Goal: Transaction & Acquisition: Book appointment/travel/reservation

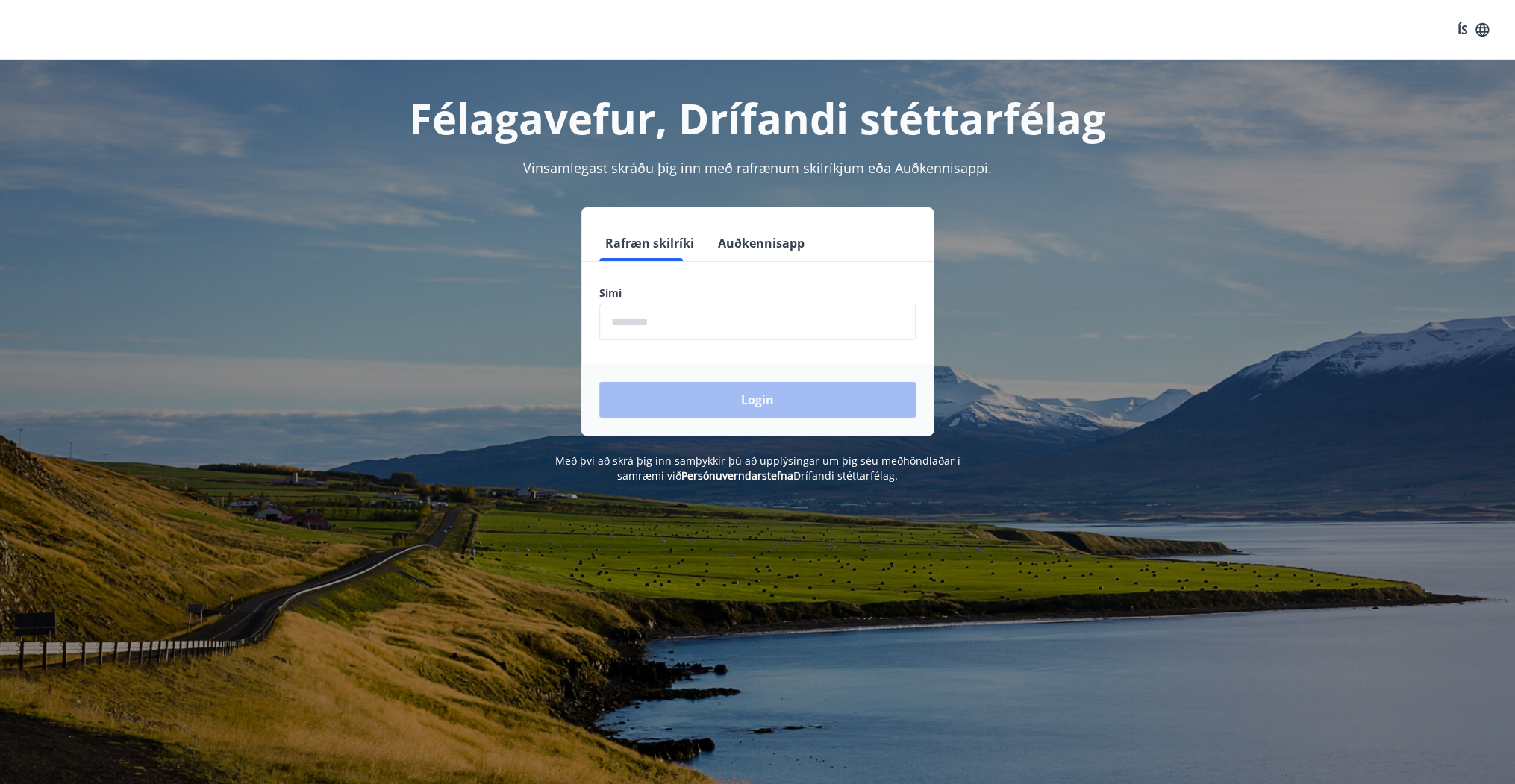
click at [654, 328] on input "phone" at bounding box center [757, 322] width 316 height 37
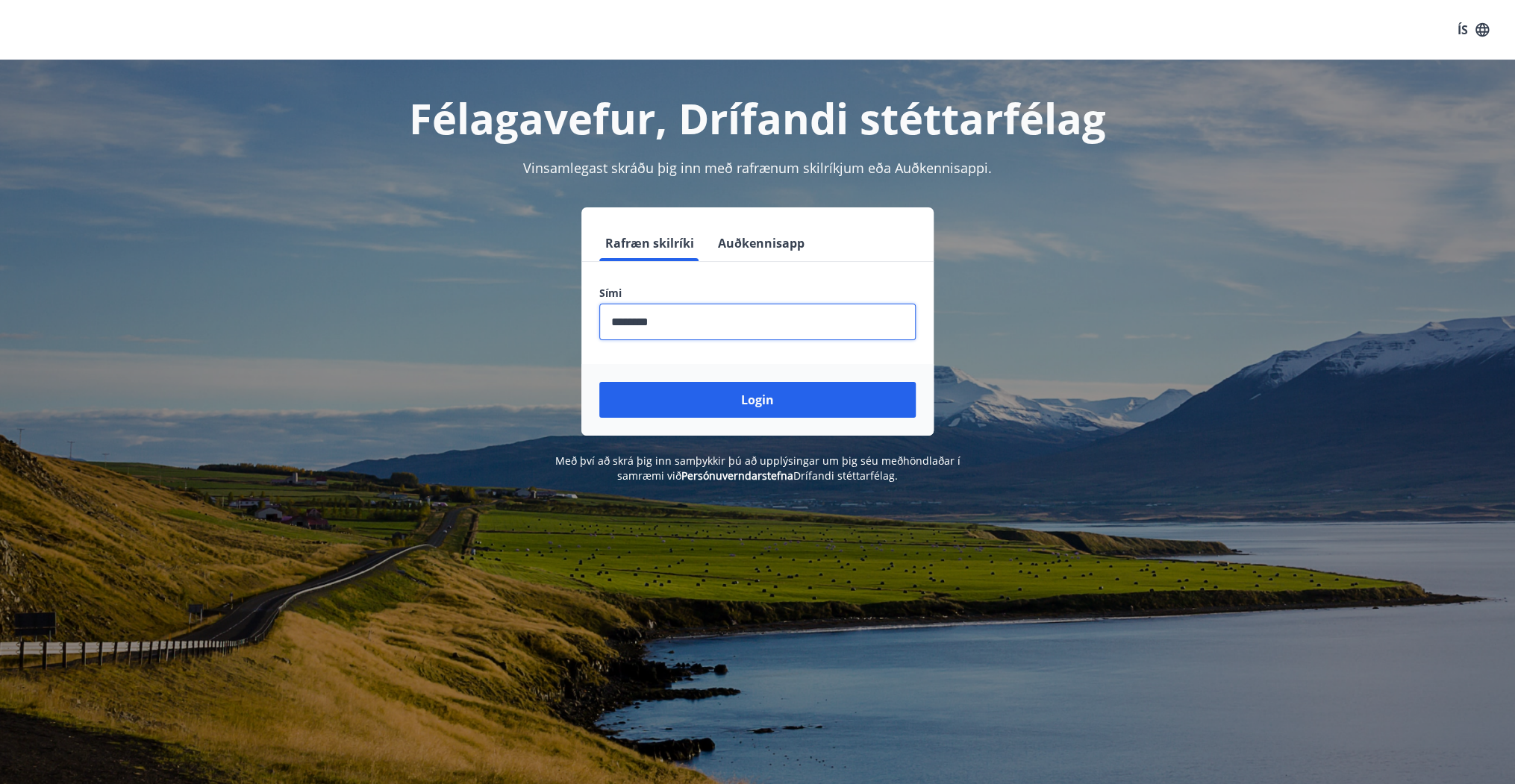
type input "********"
click at [599, 382] on button "Login" at bounding box center [757, 400] width 316 height 36
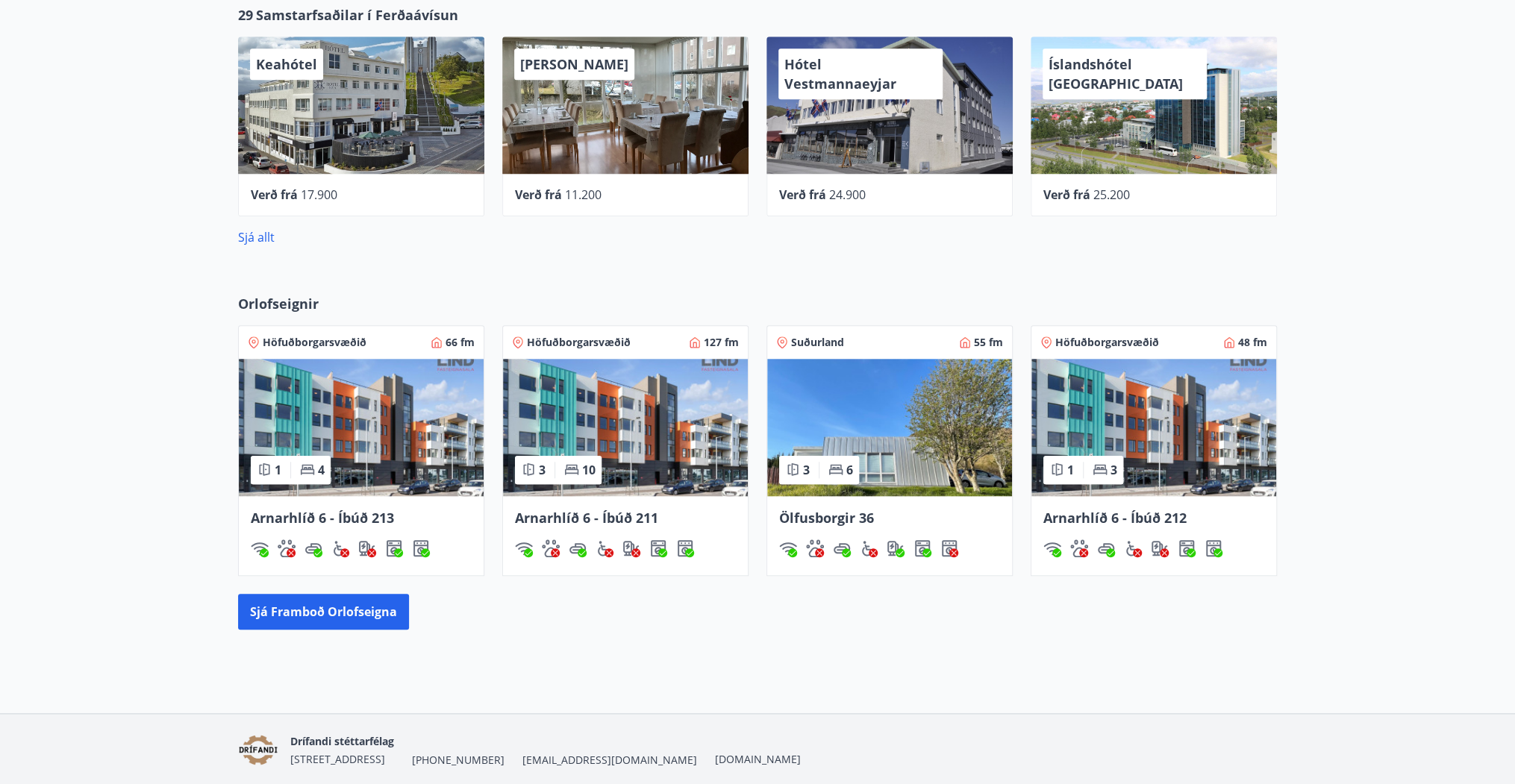
scroll to position [776, 0]
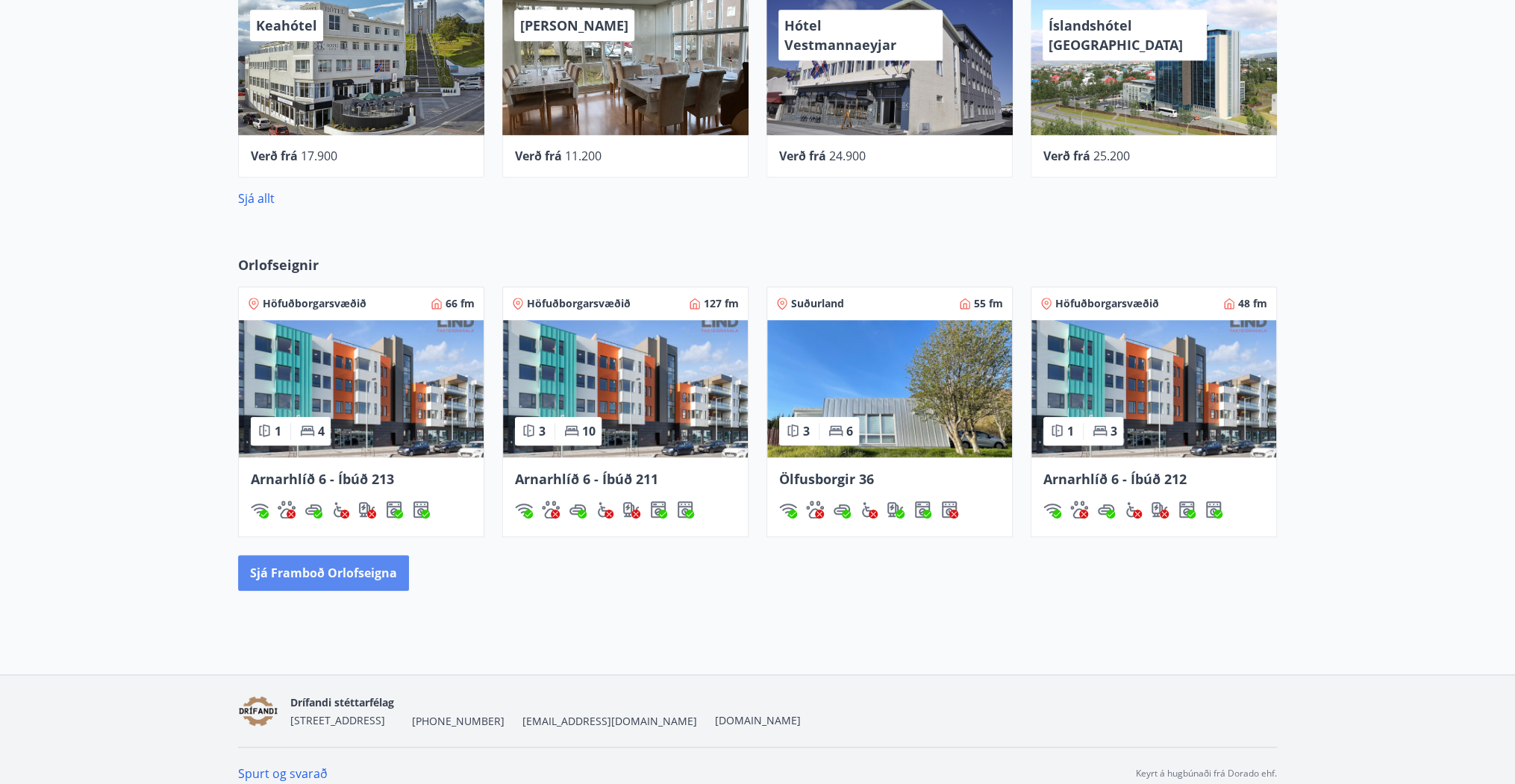
click at [384, 568] on button "Sjá framboð orlofseigna" at bounding box center [324, 573] width 171 height 36
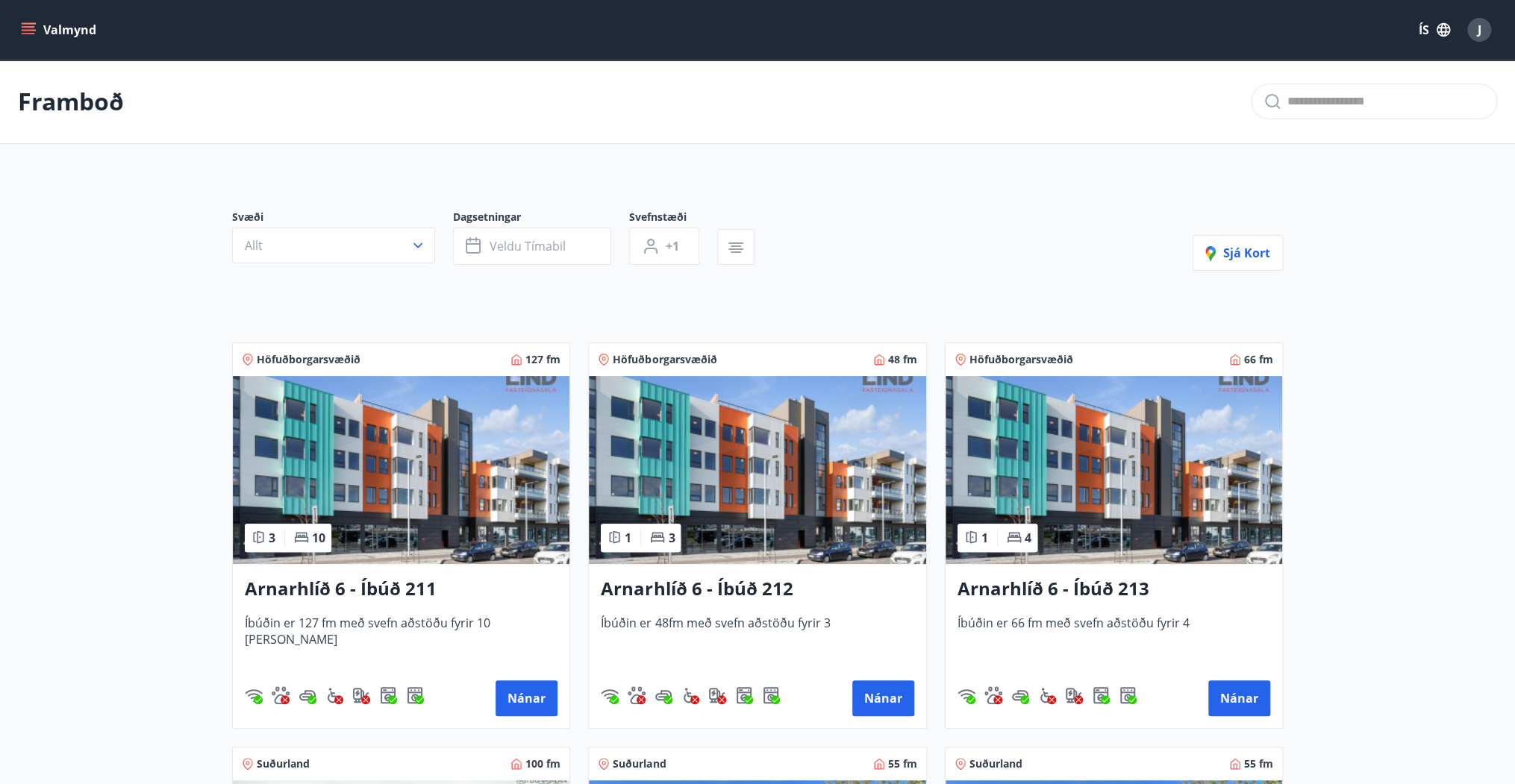
click at [406, 518] on img at bounding box center [401, 470] width 337 height 188
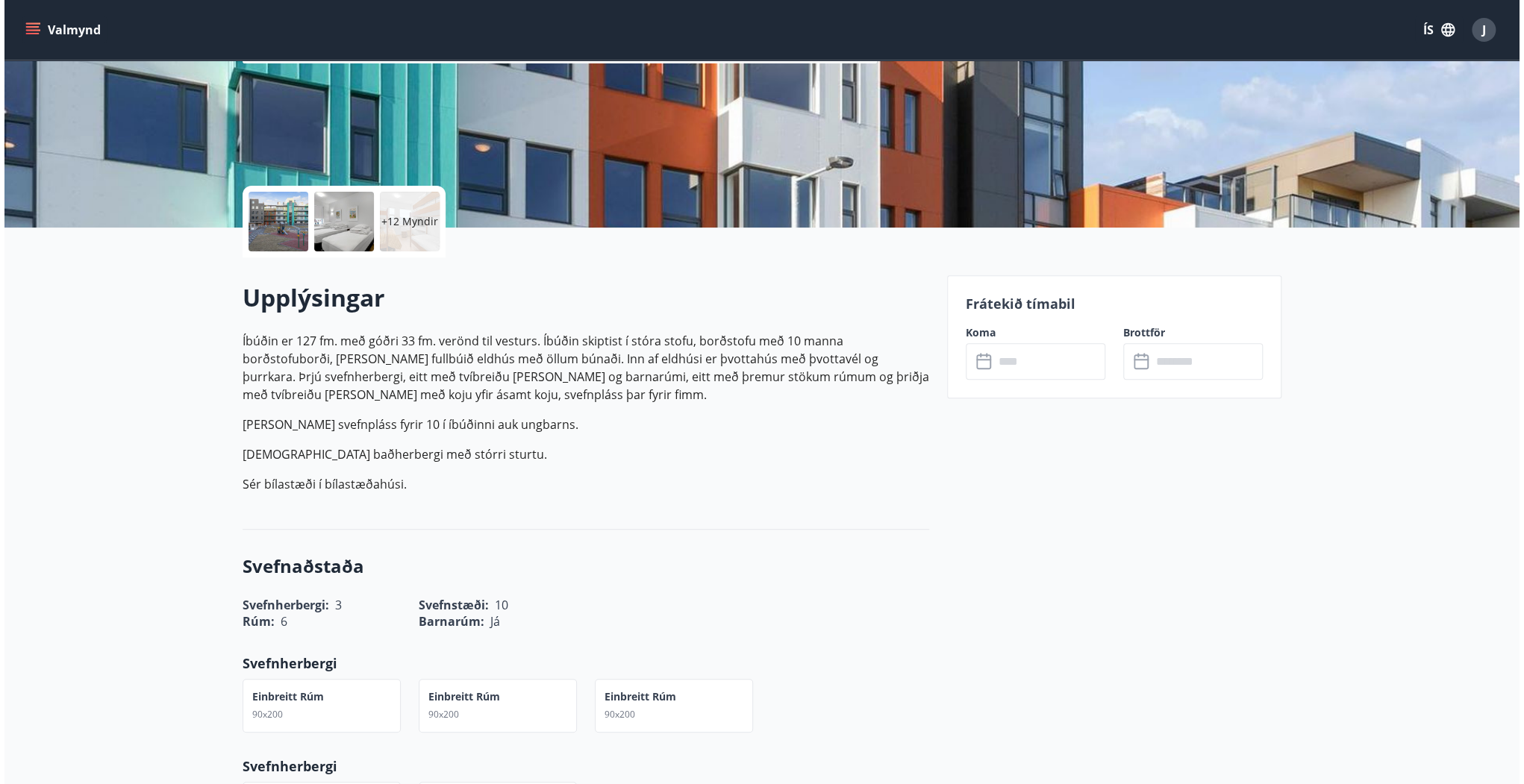
scroll to position [239, 0]
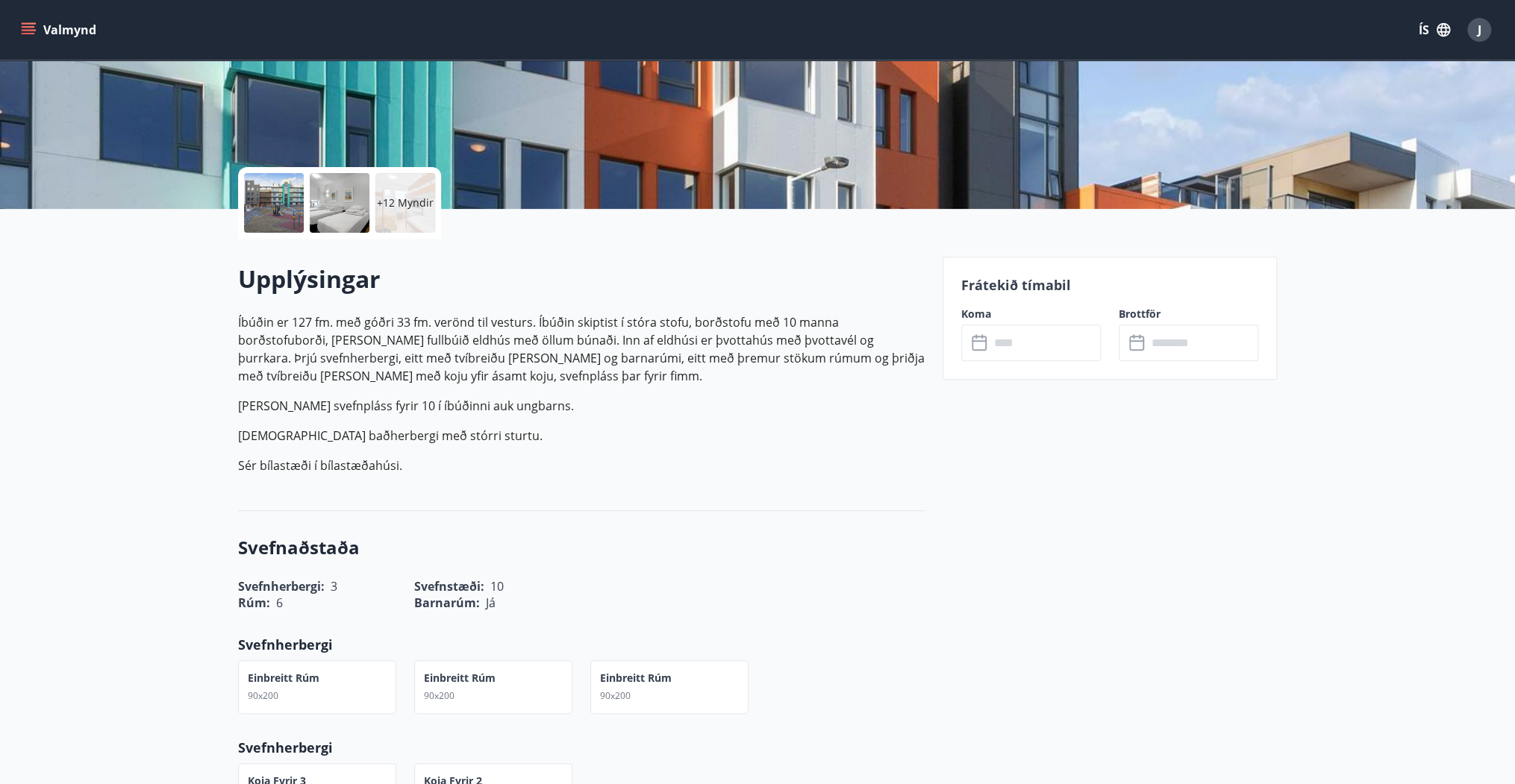
click at [414, 203] on p "+12 Myndir" at bounding box center [405, 203] width 57 height 15
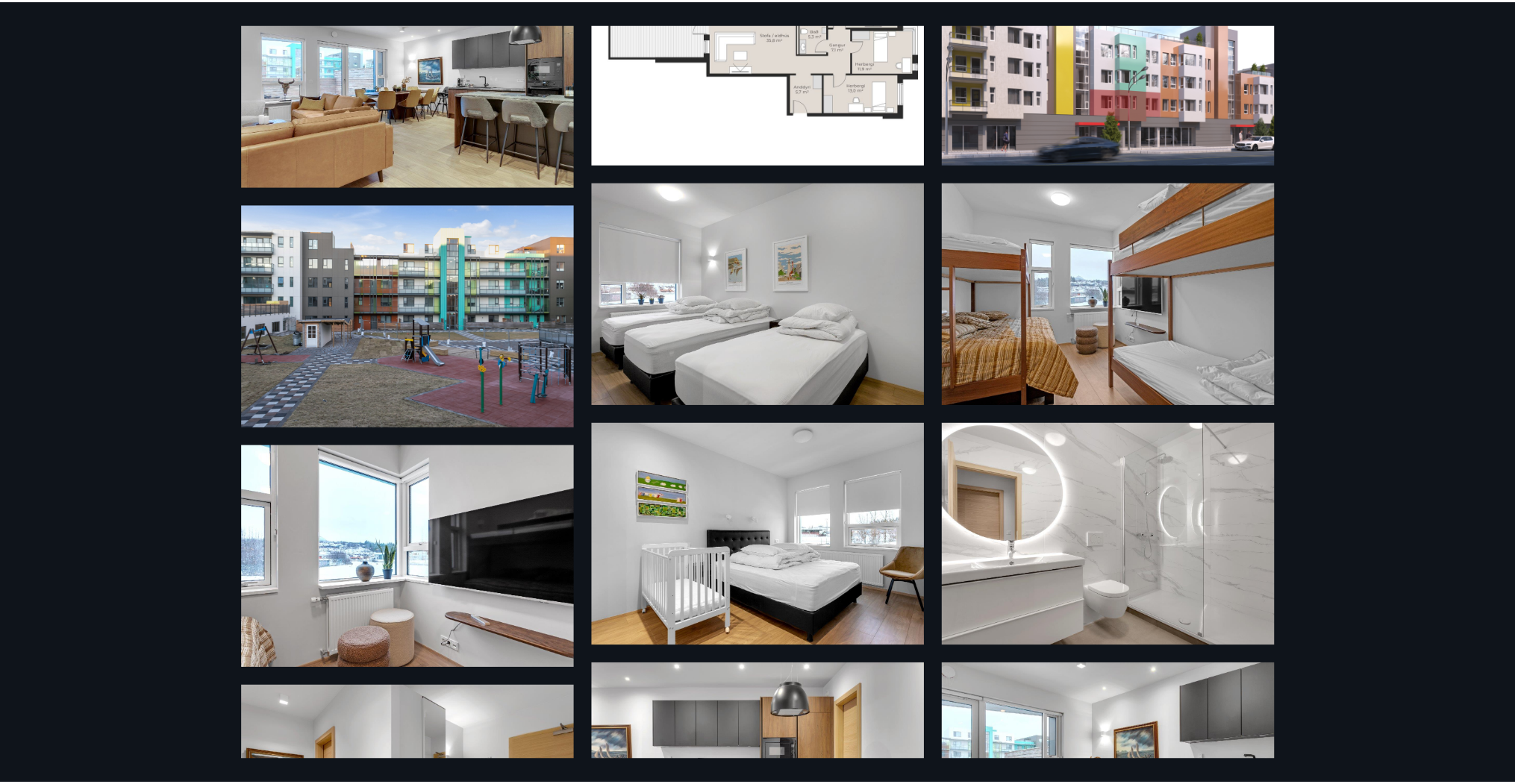
scroll to position [0, 0]
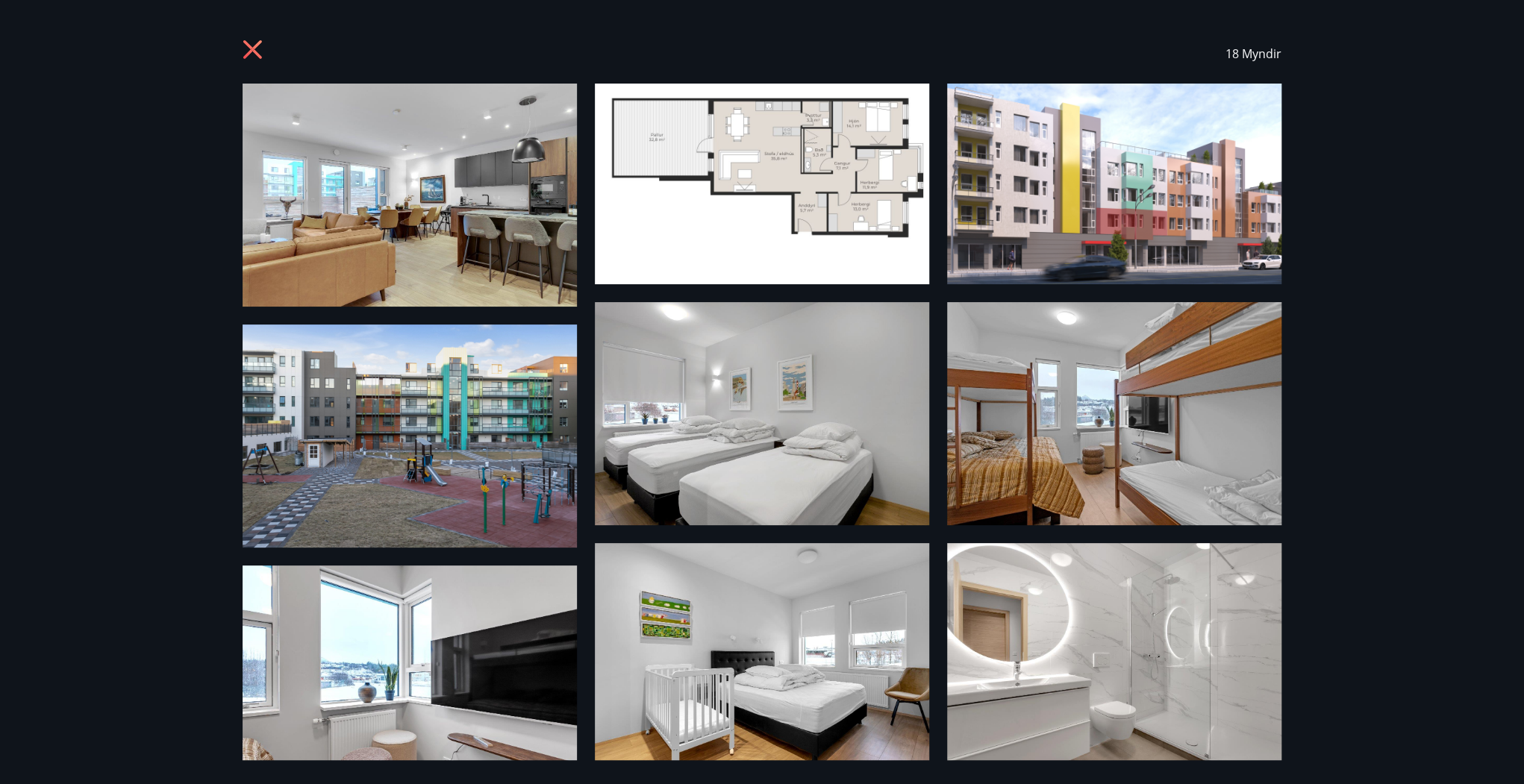
click at [253, 44] on icon at bounding box center [254, 51] width 24 height 24
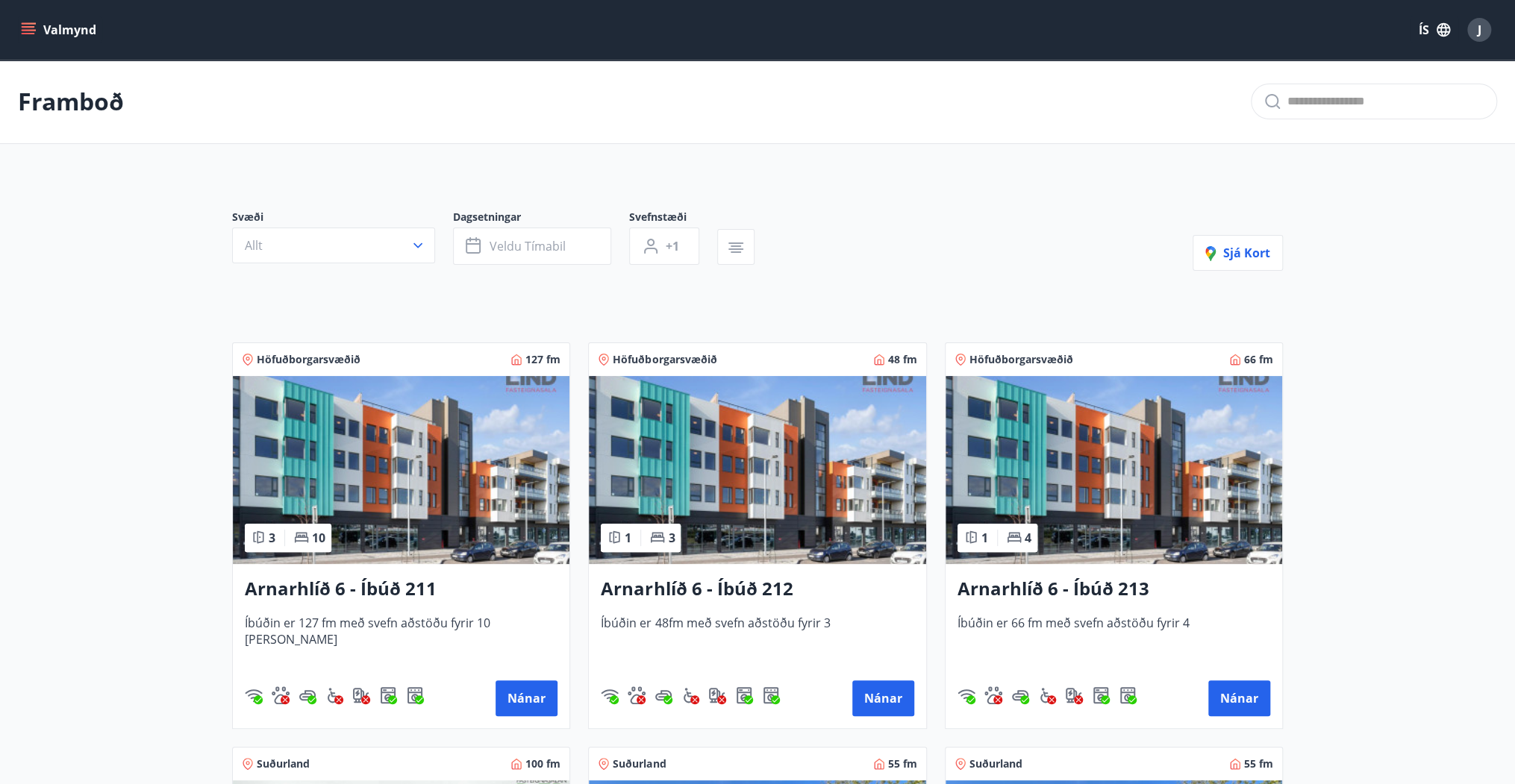
click at [776, 513] on img at bounding box center [757, 470] width 337 height 188
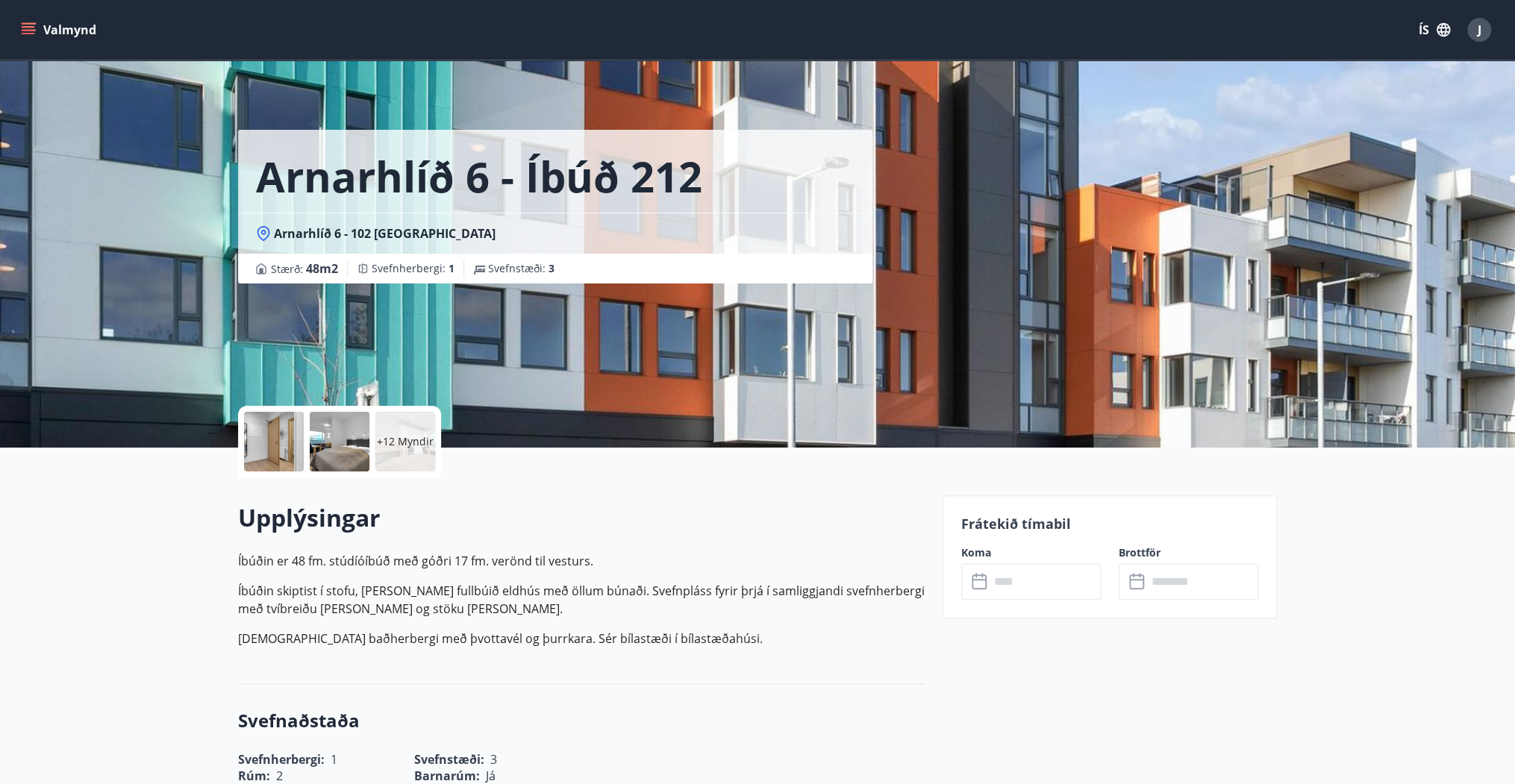
click at [380, 458] on div "+12 Myndir" at bounding box center [405, 442] width 59 height 59
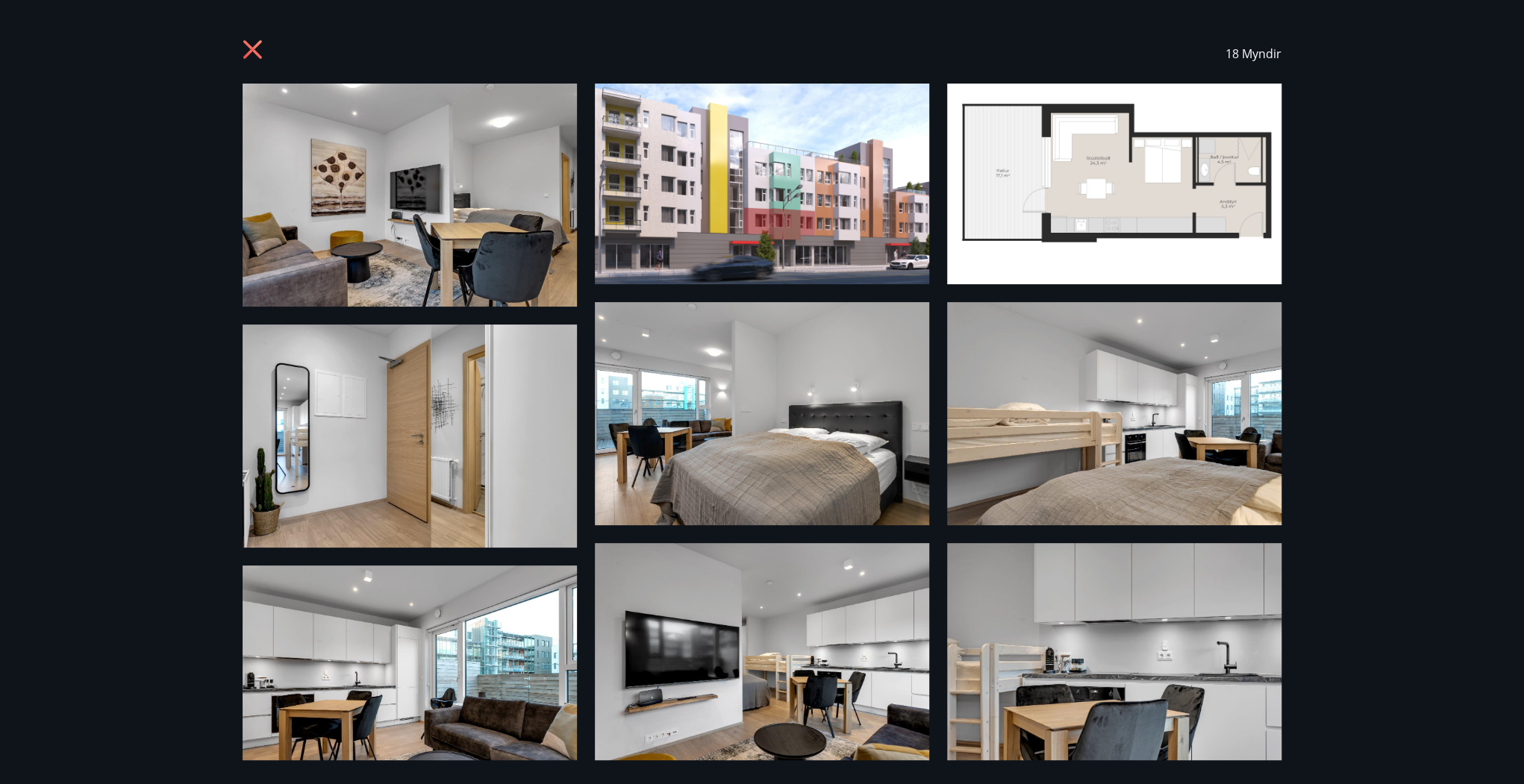
click at [255, 50] on icon at bounding box center [254, 51] width 24 height 24
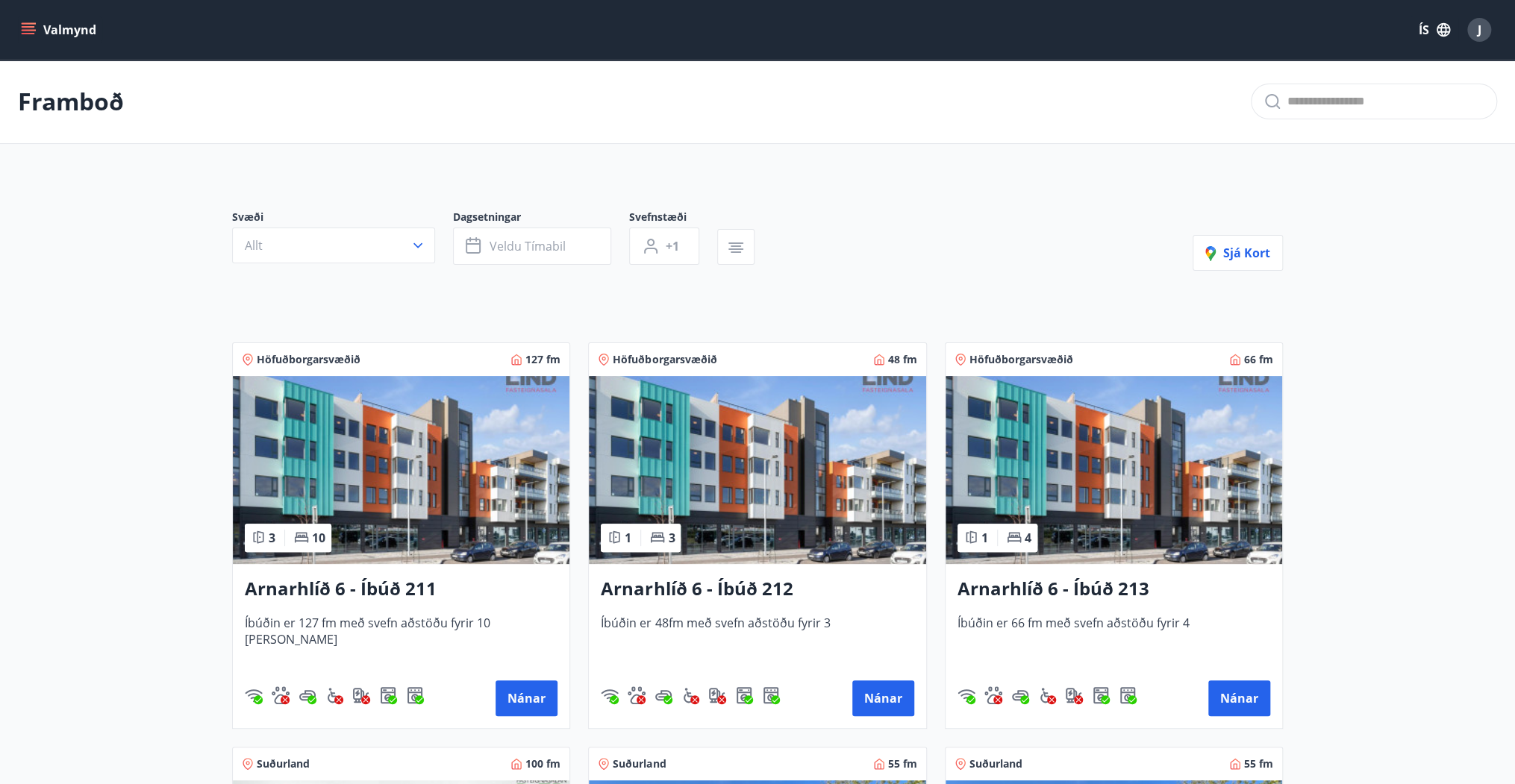
click at [1093, 465] on img at bounding box center [1113, 470] width 337 height 188
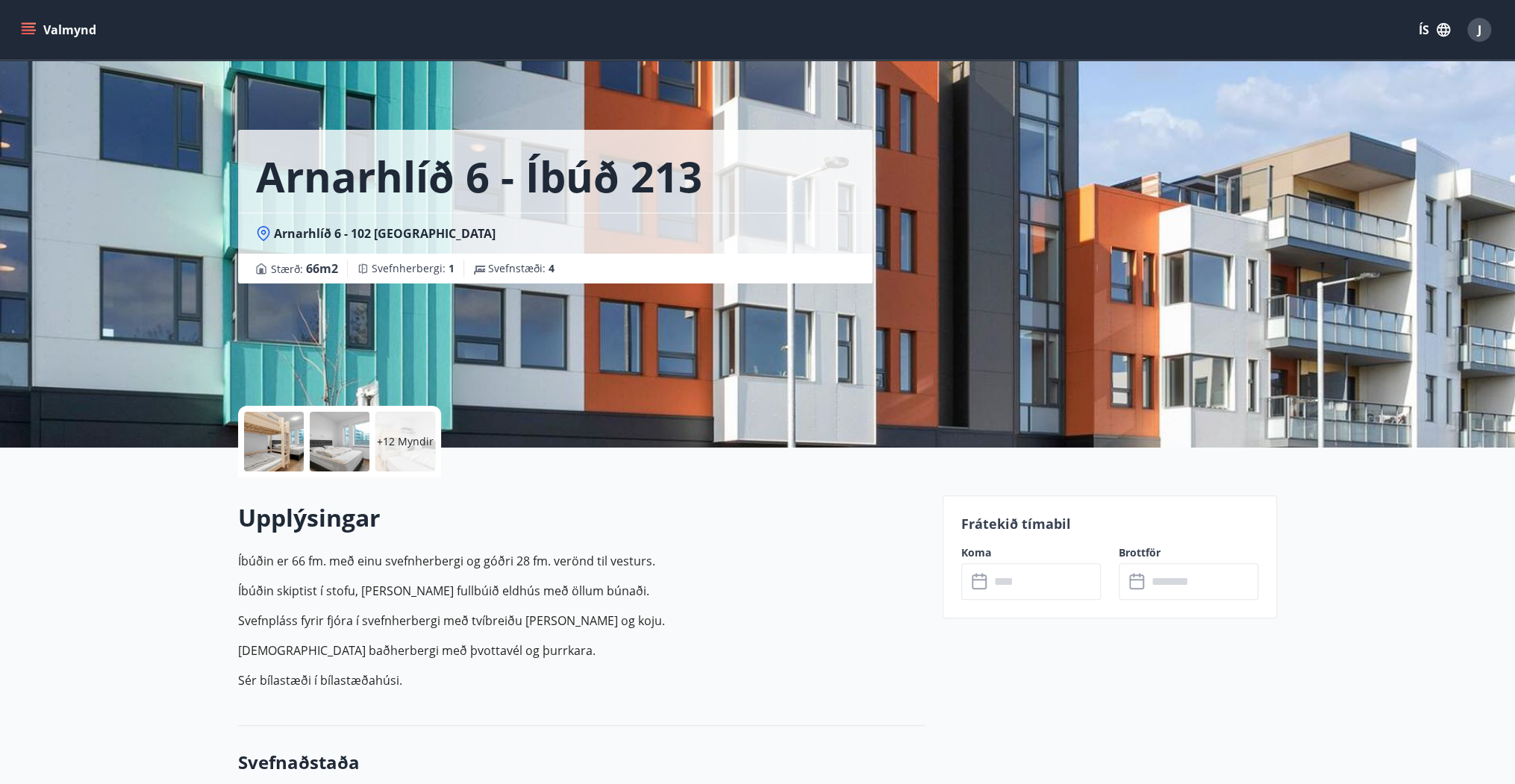
click at [412, 447] on p "+12 Myndir" at bounding box center [405, 442] width 57 height 15
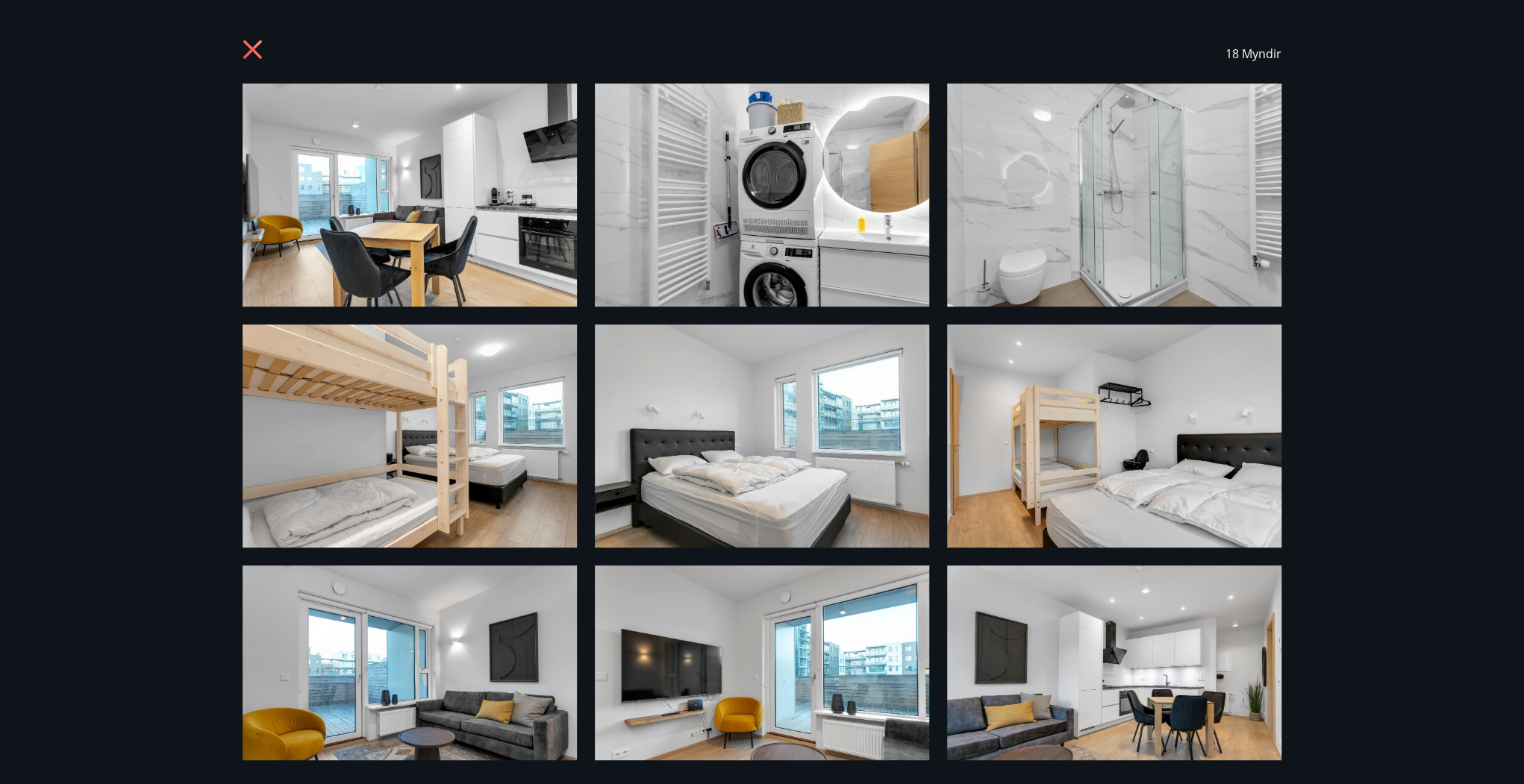
click at [253, 51] on icon at bounding box center [253, 49] width 19 height 19
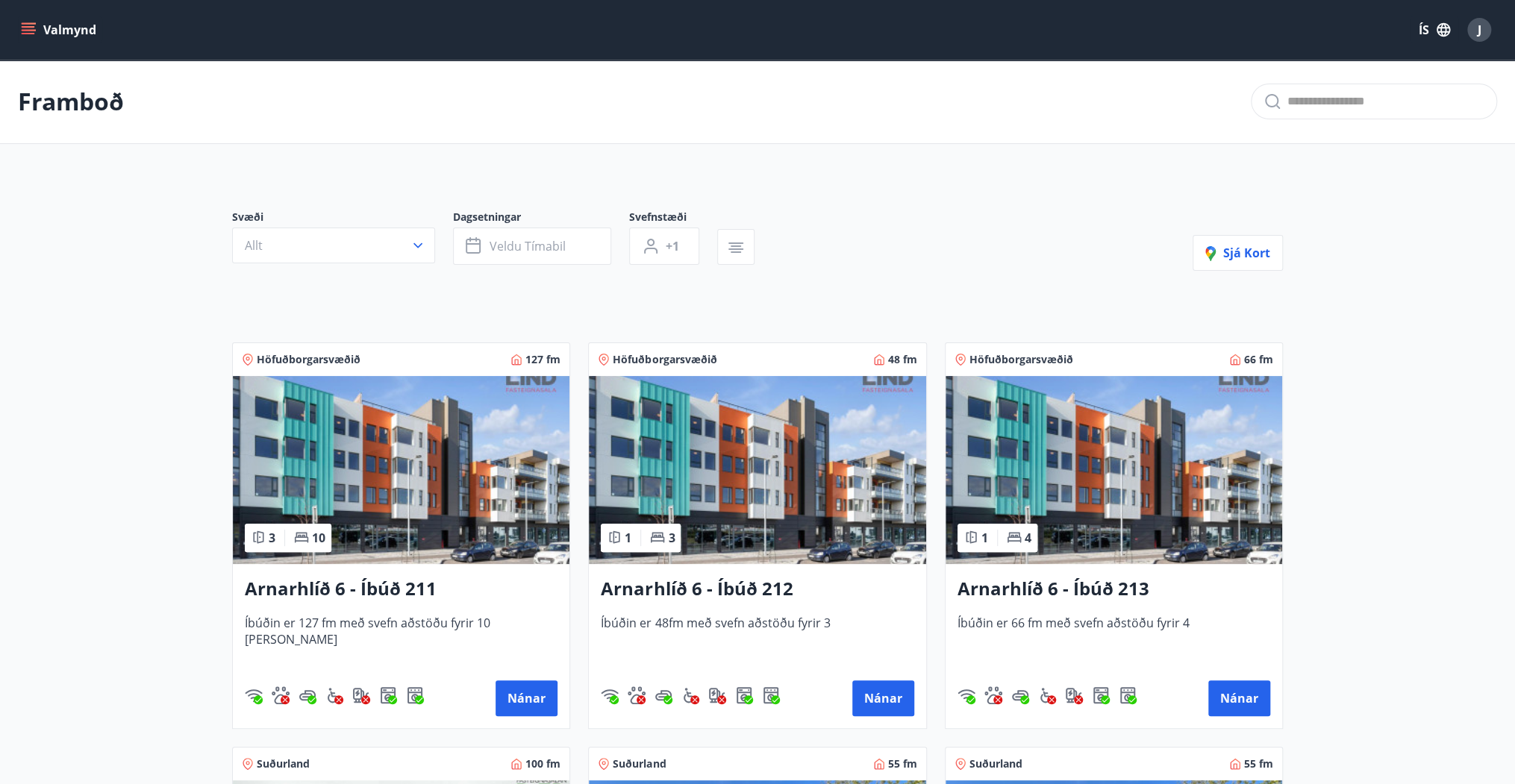
click at [382, 416] on img at bounding box center [401, 470] width 337 height 188
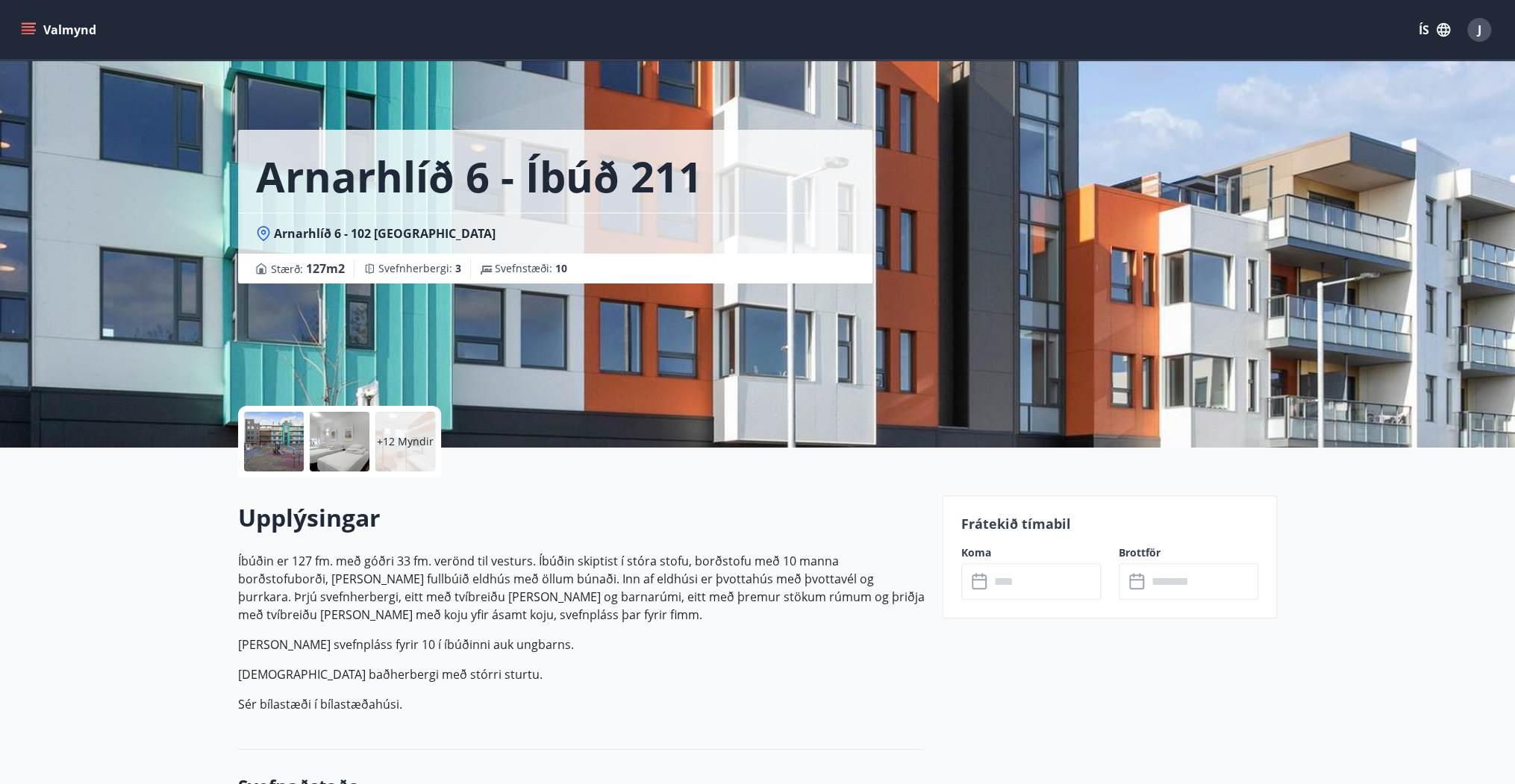
click at [1035, 589] on input "text" at bounding box center [1045, 581] width 111 height 37
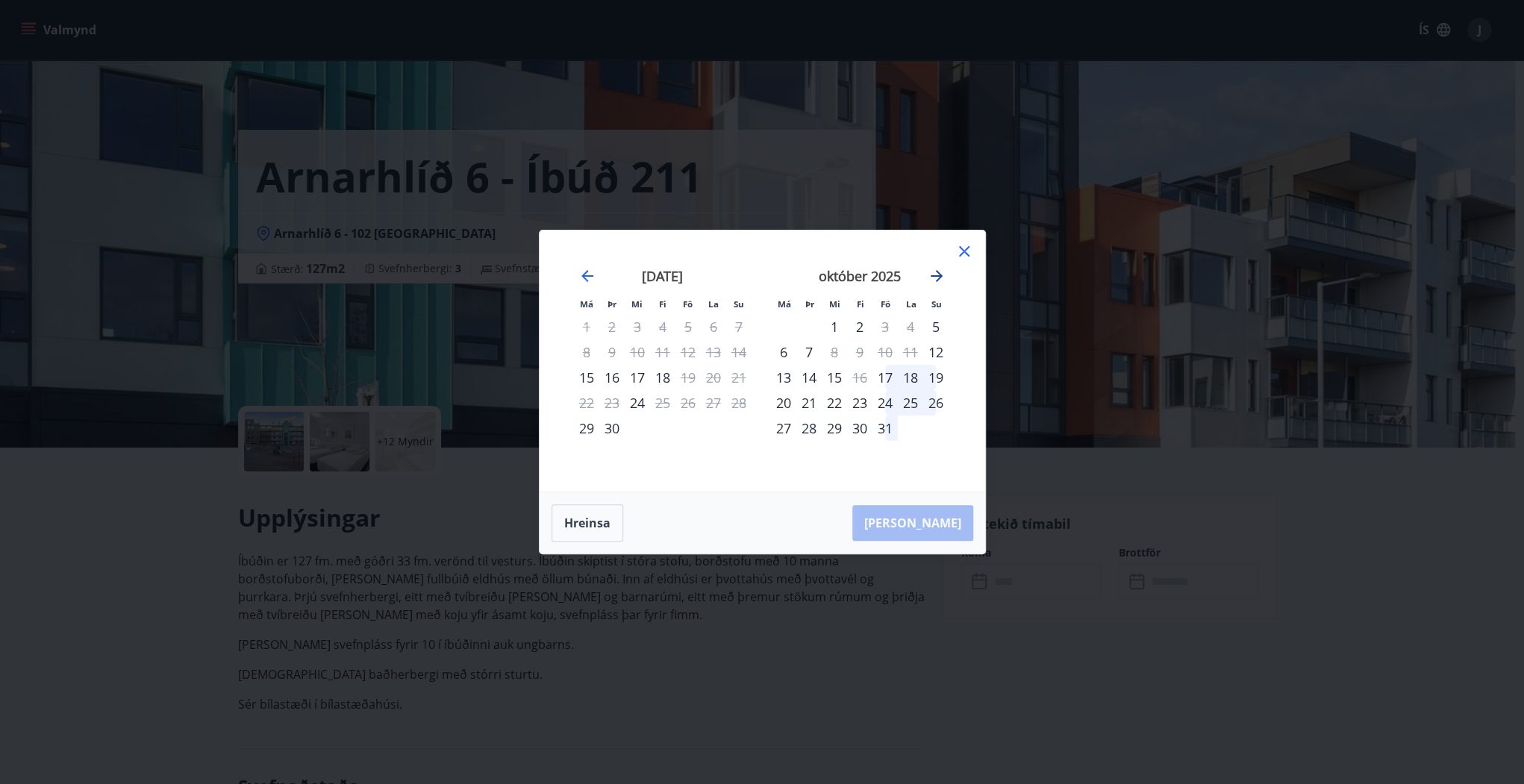
click at [937, 273] on icon "Move forward to switch to the next month." at bounding box center [936, 276] width 12 height 12
click at [962, 249] on icon at bounding box center [964, 252] width 18 height 18
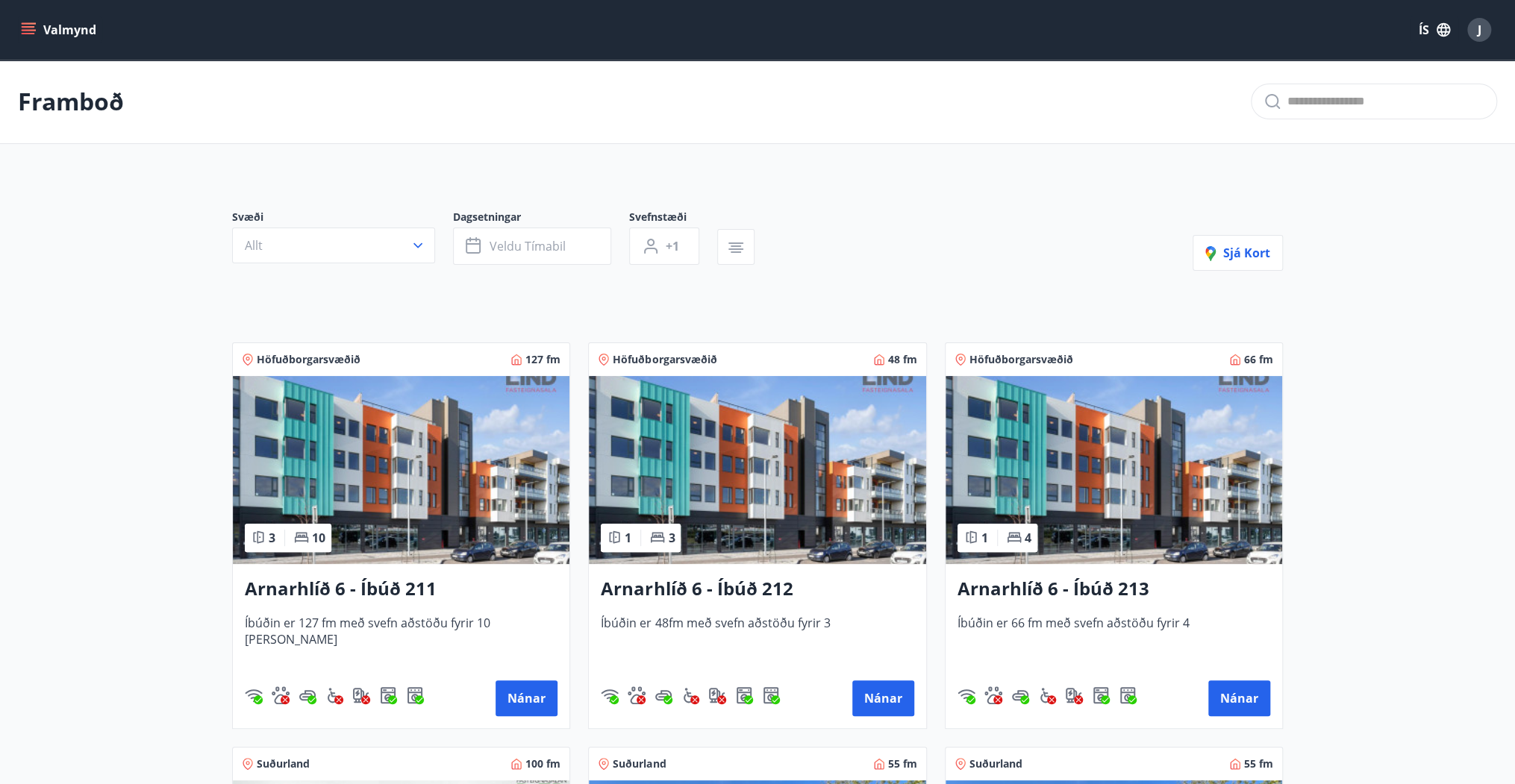
click at [725, 499] on img at bounding box center [757, 470] width 337 height 188
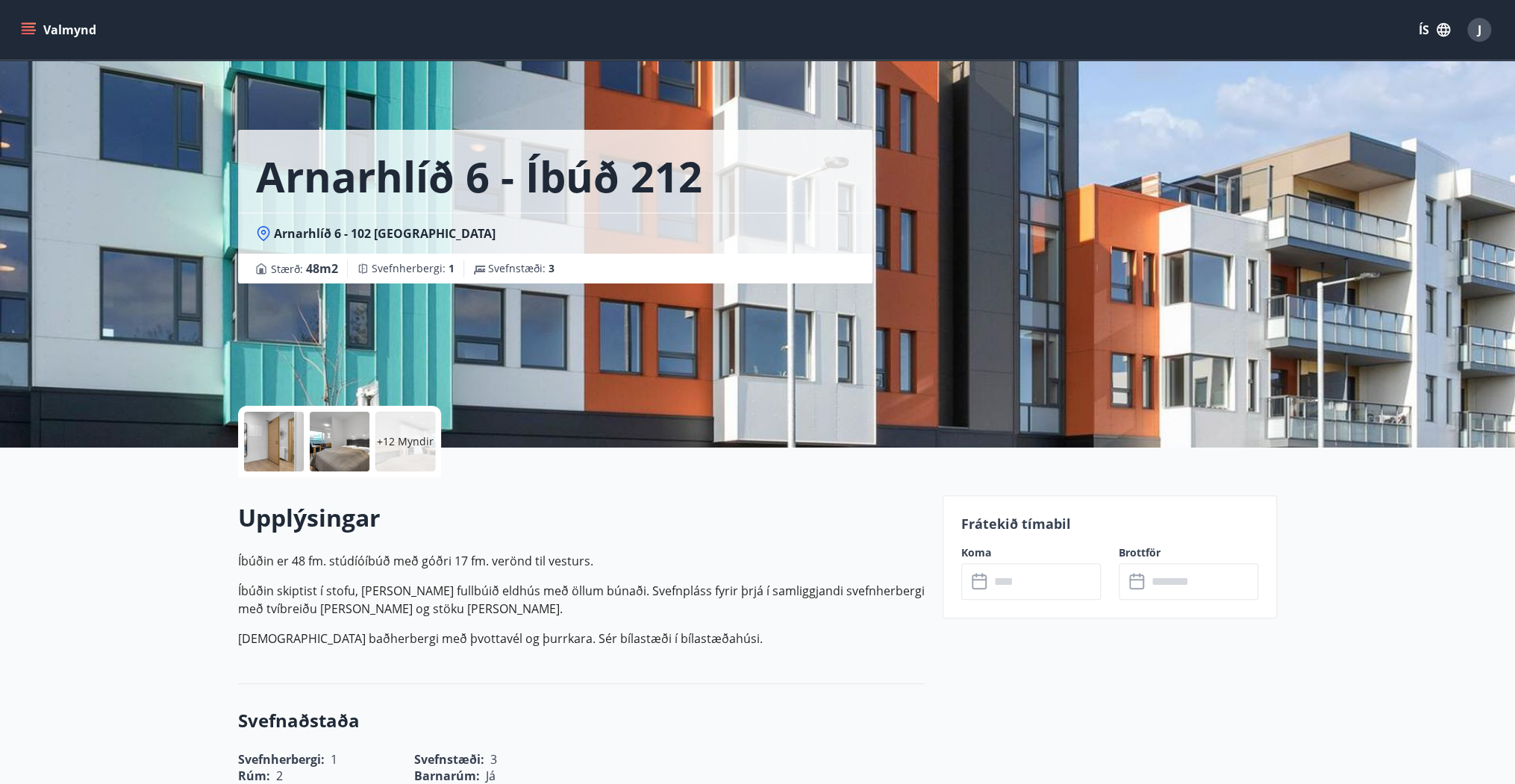
click at [1066, 583] on input "text" at bounding box center [1045, 581] width 111 height 37
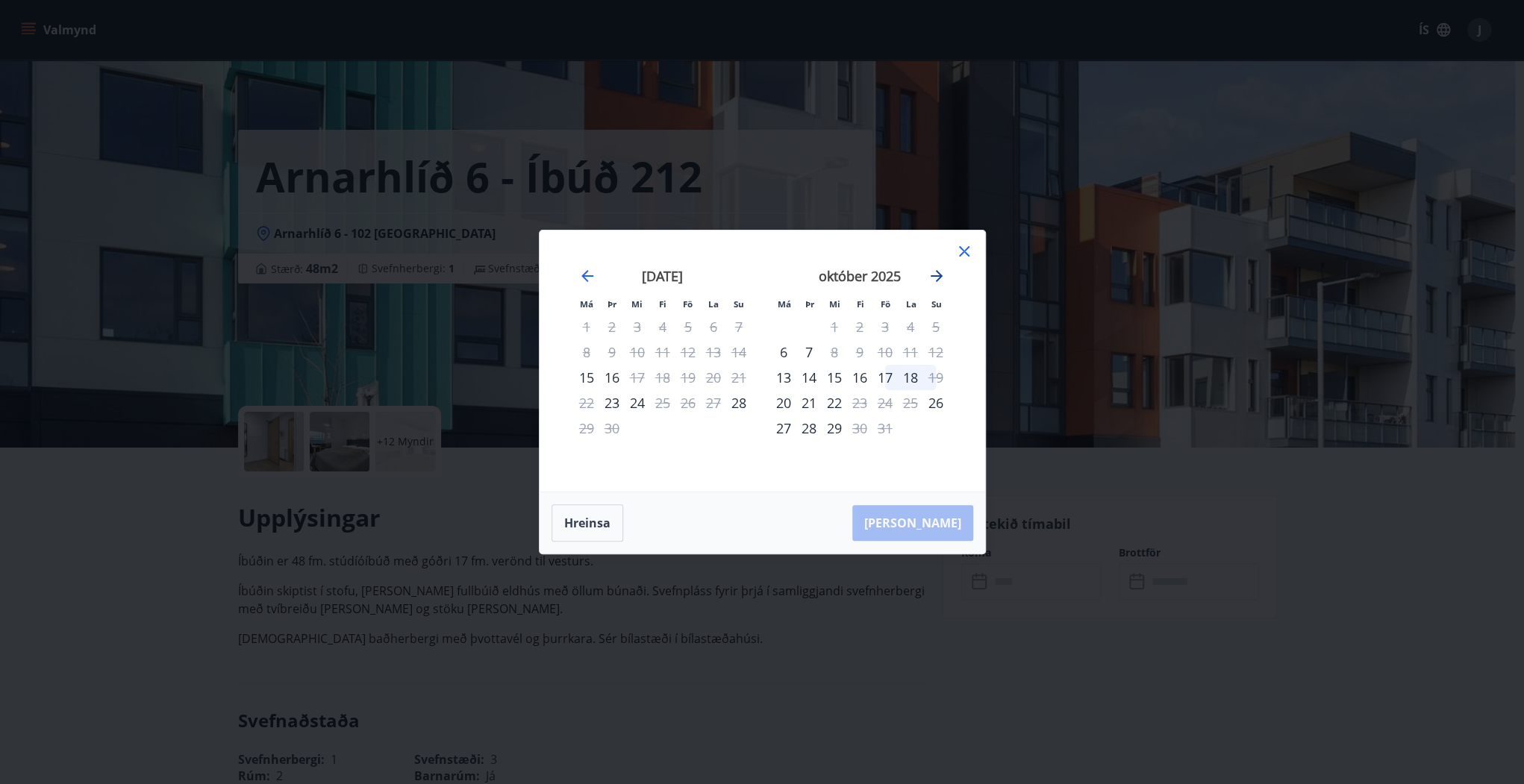
click at [941, 271] on icon "Move forward to switch to the next month." at bounding box center [936, 276] width 18 height 18
click at [962, 249] on icon at bounding box center [964, 251] width 11 height 11
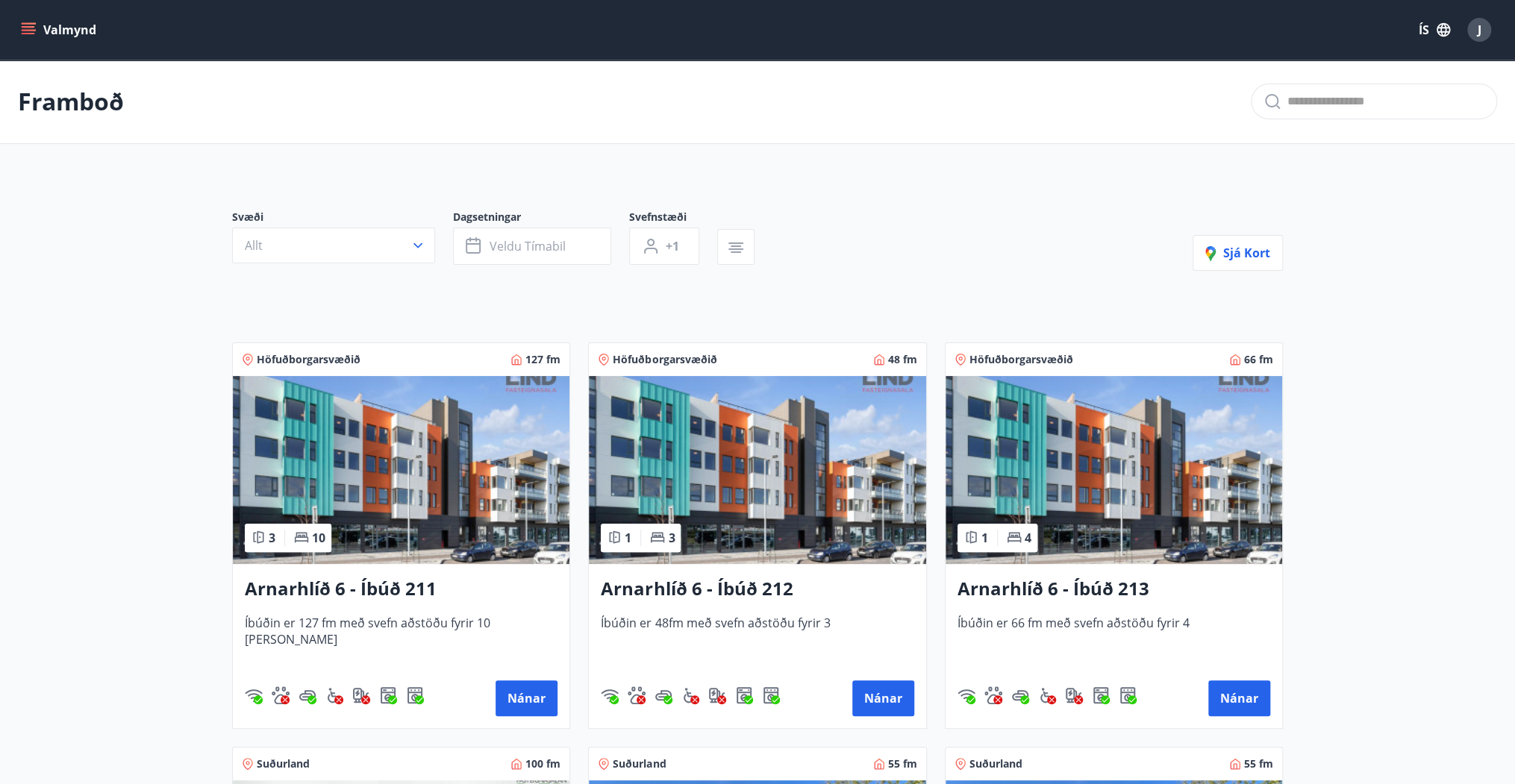
click at [1059, 473] on img at bounding box center [1113, 470] width 337 height 188
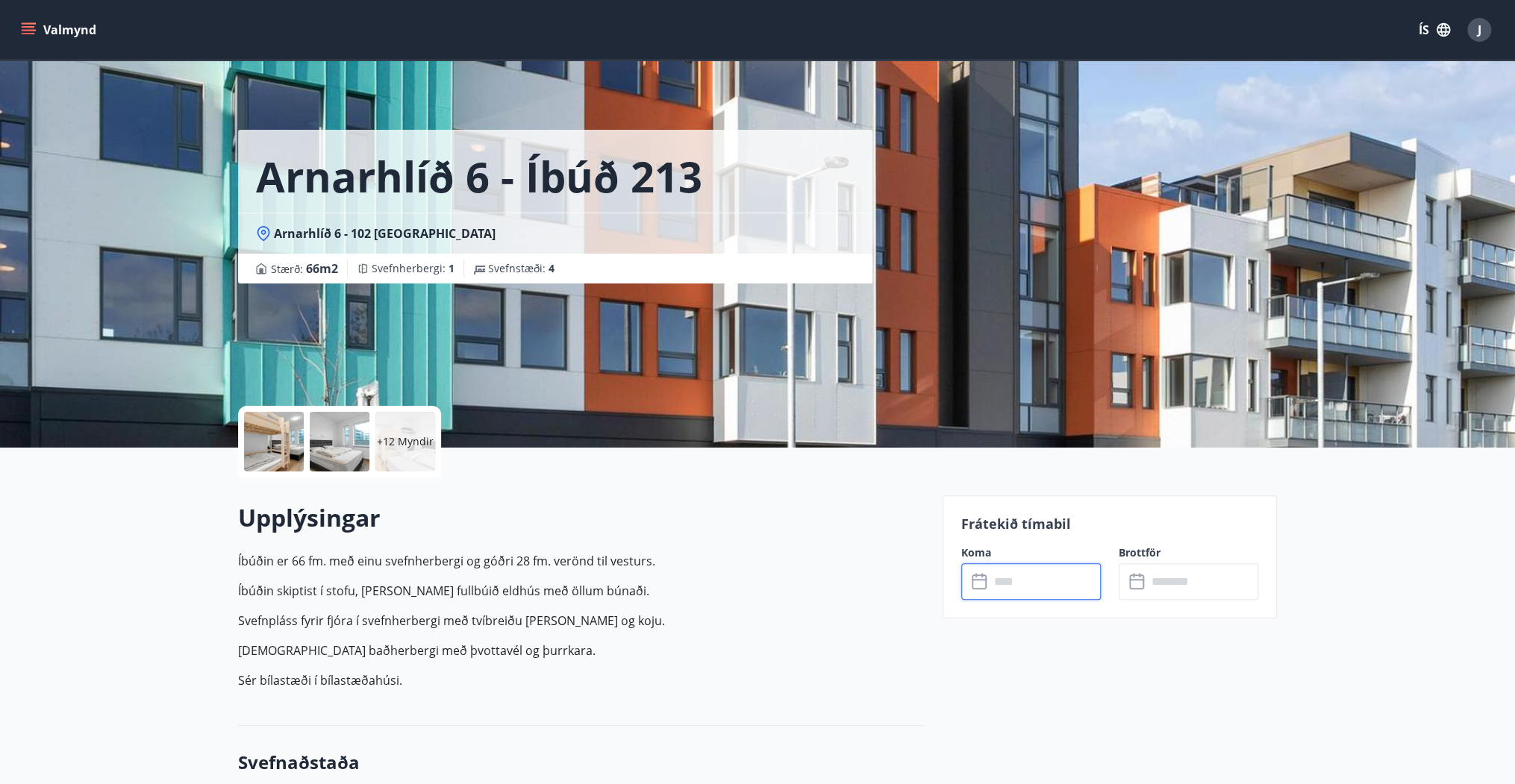
click at [1047, 582] on input "text" at bounding box center [1045, 581] width 111 height 37
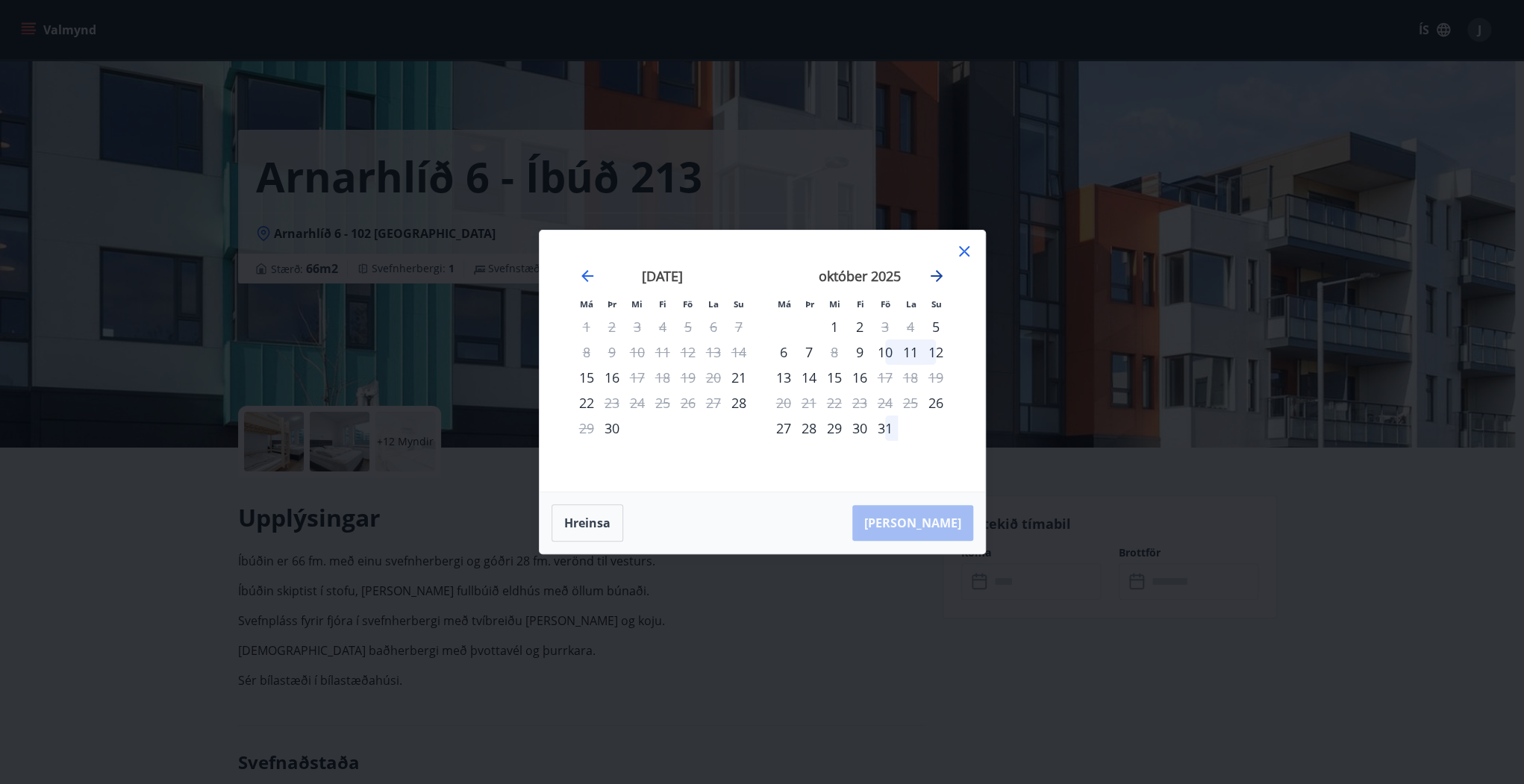
click at [940, 279] on icon "Move forward to switch to the next month." at bounding box center [936, 276] width 18 height 18
click at [962, 249] on icon at bounding box center [964, 252] width 18 height 18
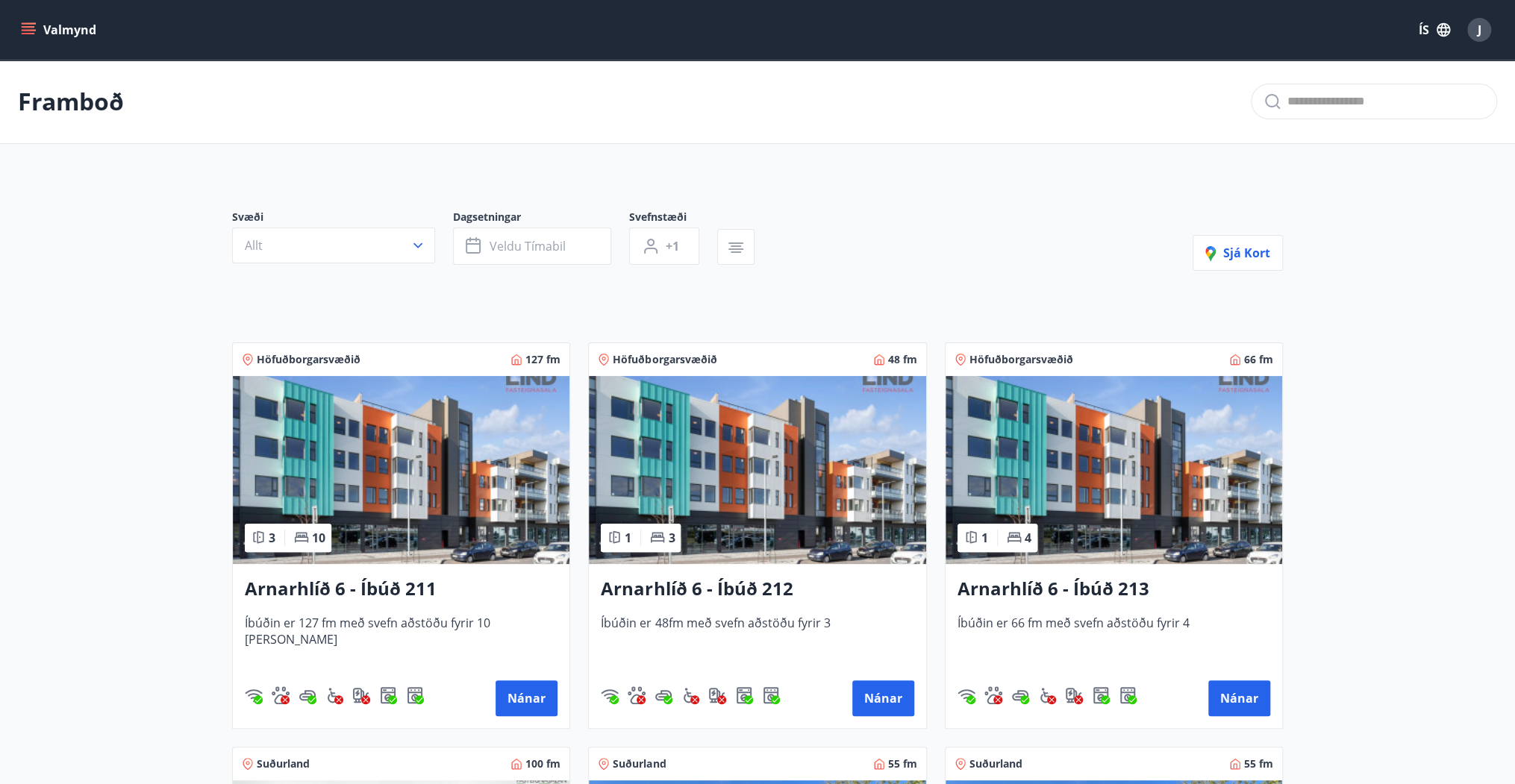
click at [33, 24] on icon "menu" at bounding box center [29, 29] width 15 height 15
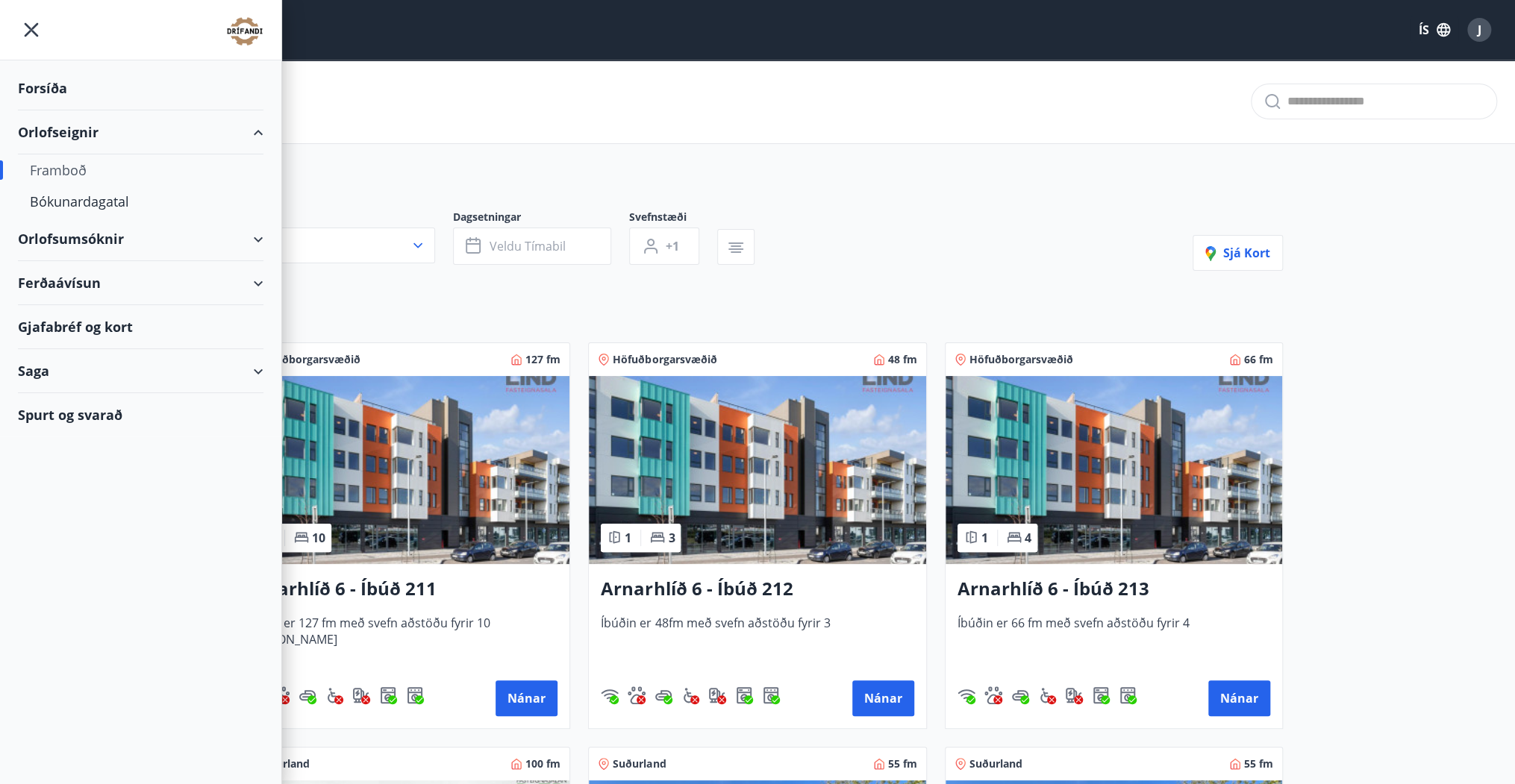
click at [45, 95] on div "Forsíða" at bounding box center [140, 89] width 245 height 44
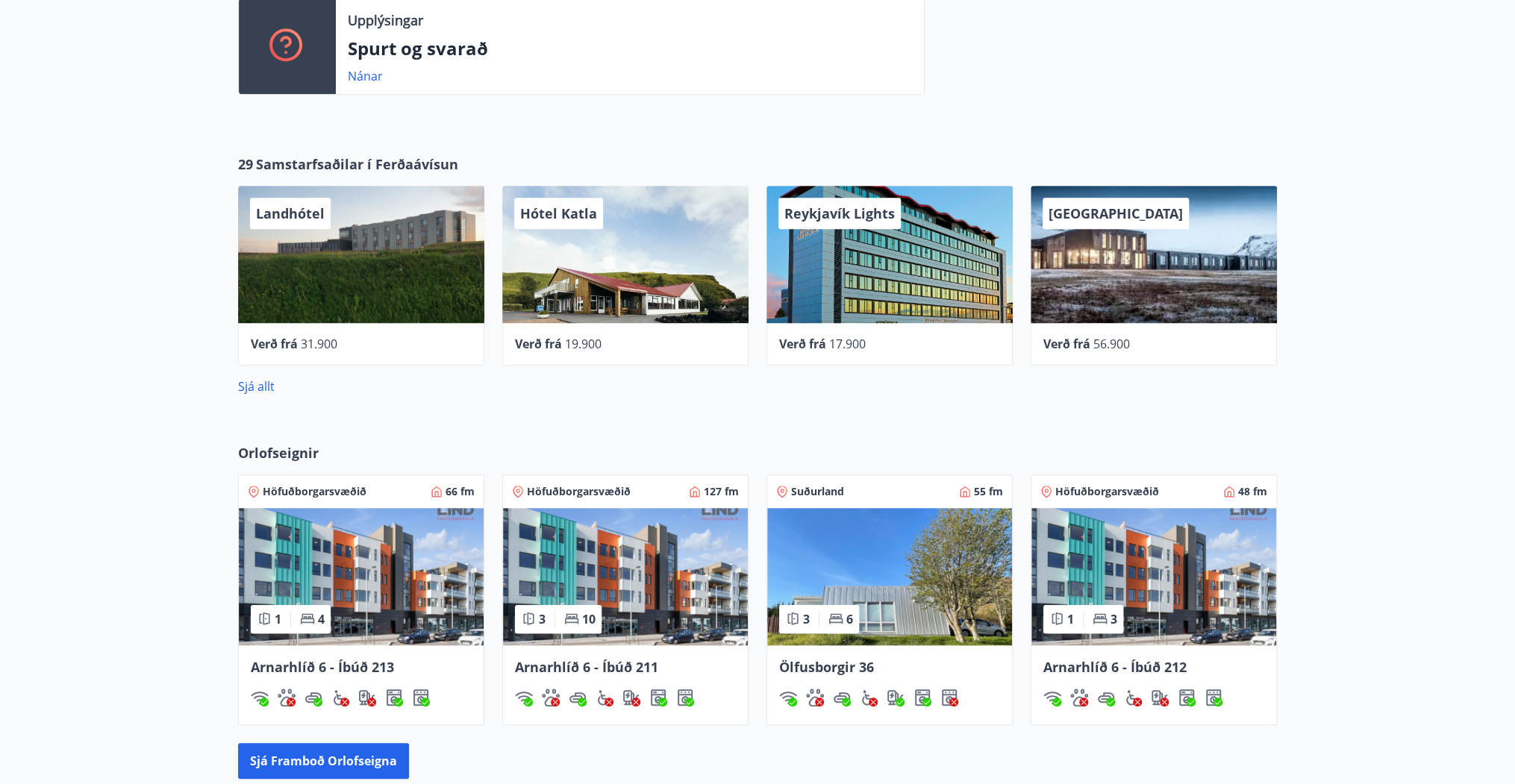
scroll to position [537, 0]
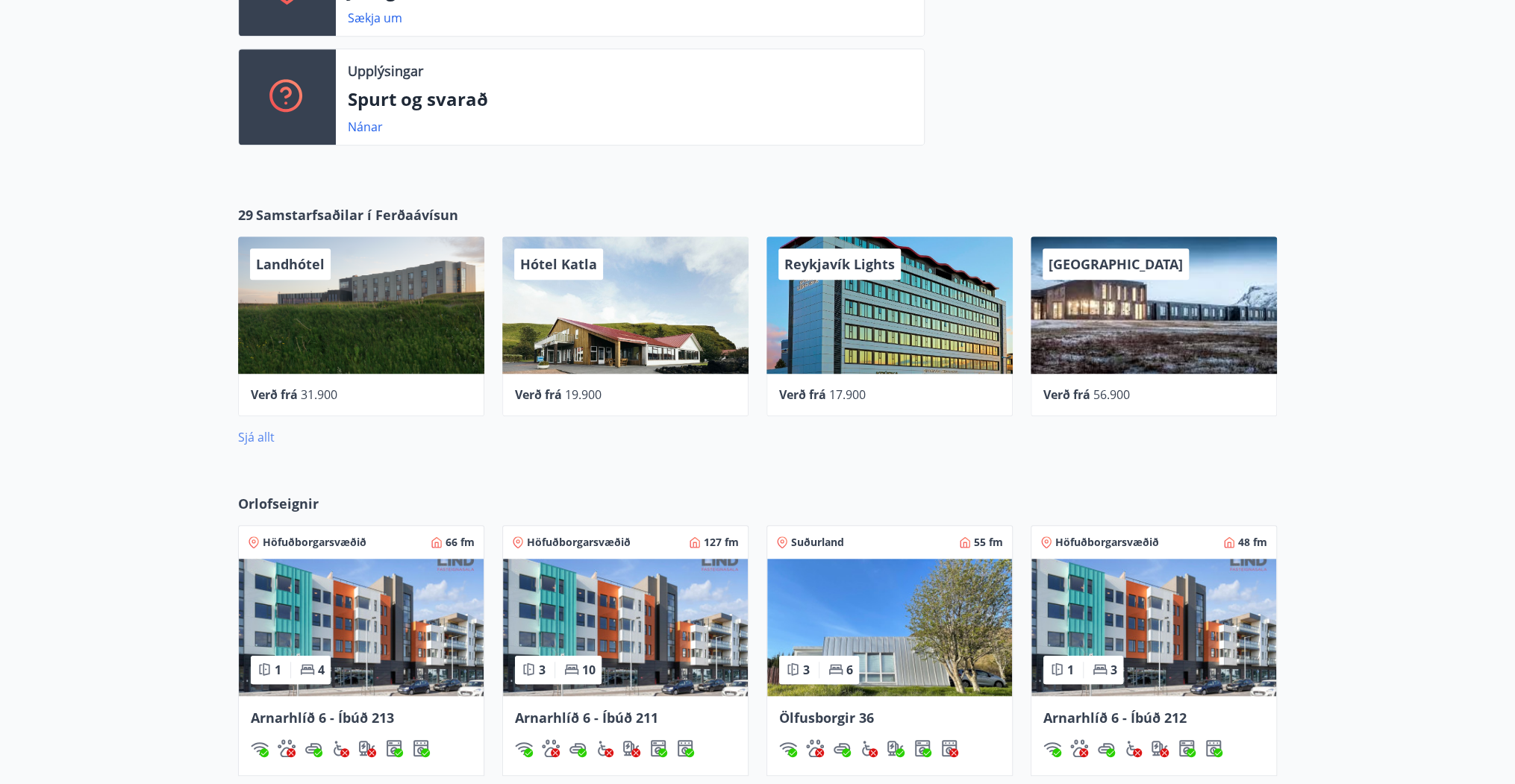
click at [247, 438] on link "Sjá allt" at bounding box center [256, 438] width 37 height 16
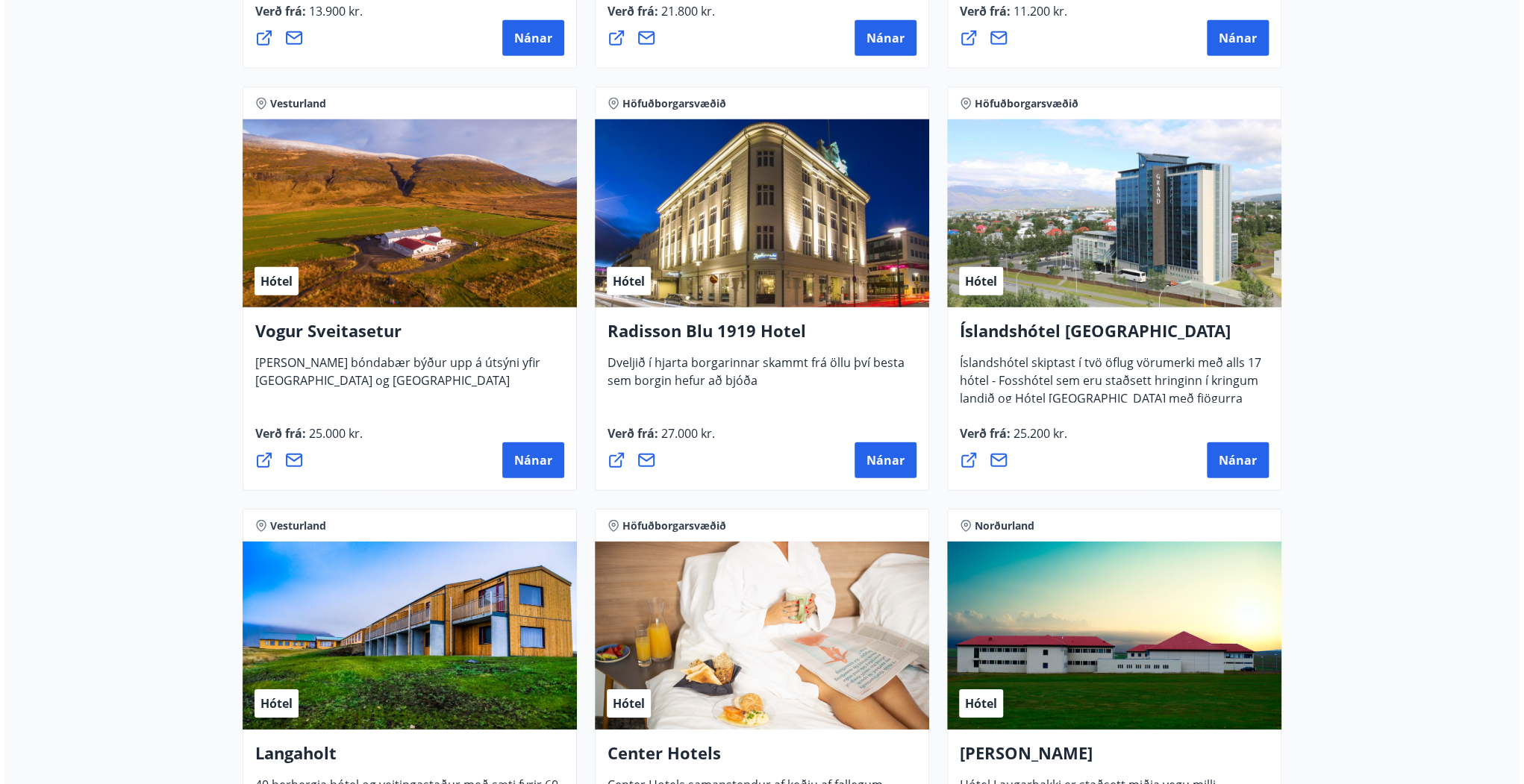
scroll to position [2746, 0]
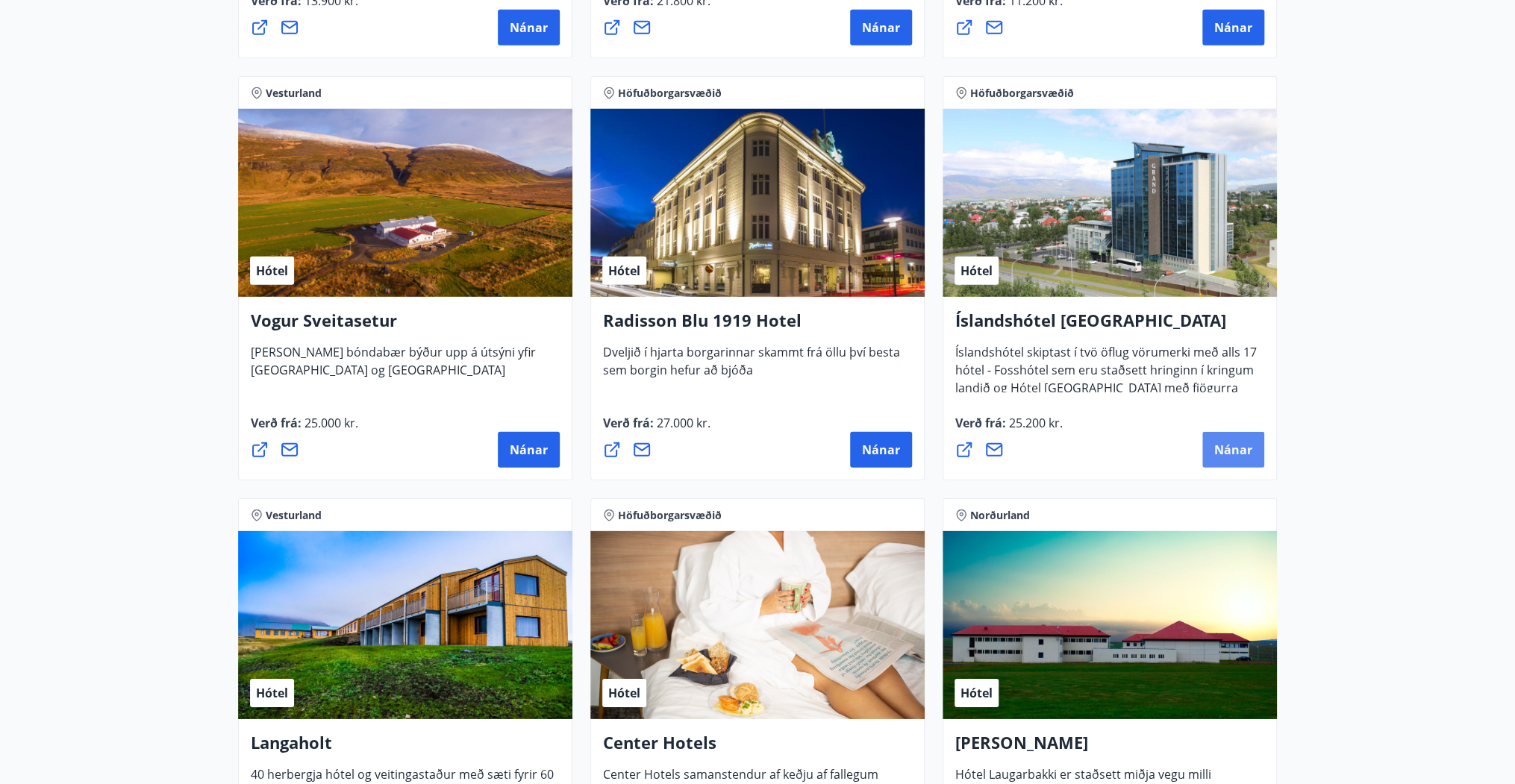
click at [1219, 447] on span "Nánar" at bounding box center [1233, 450] width 38 height 16
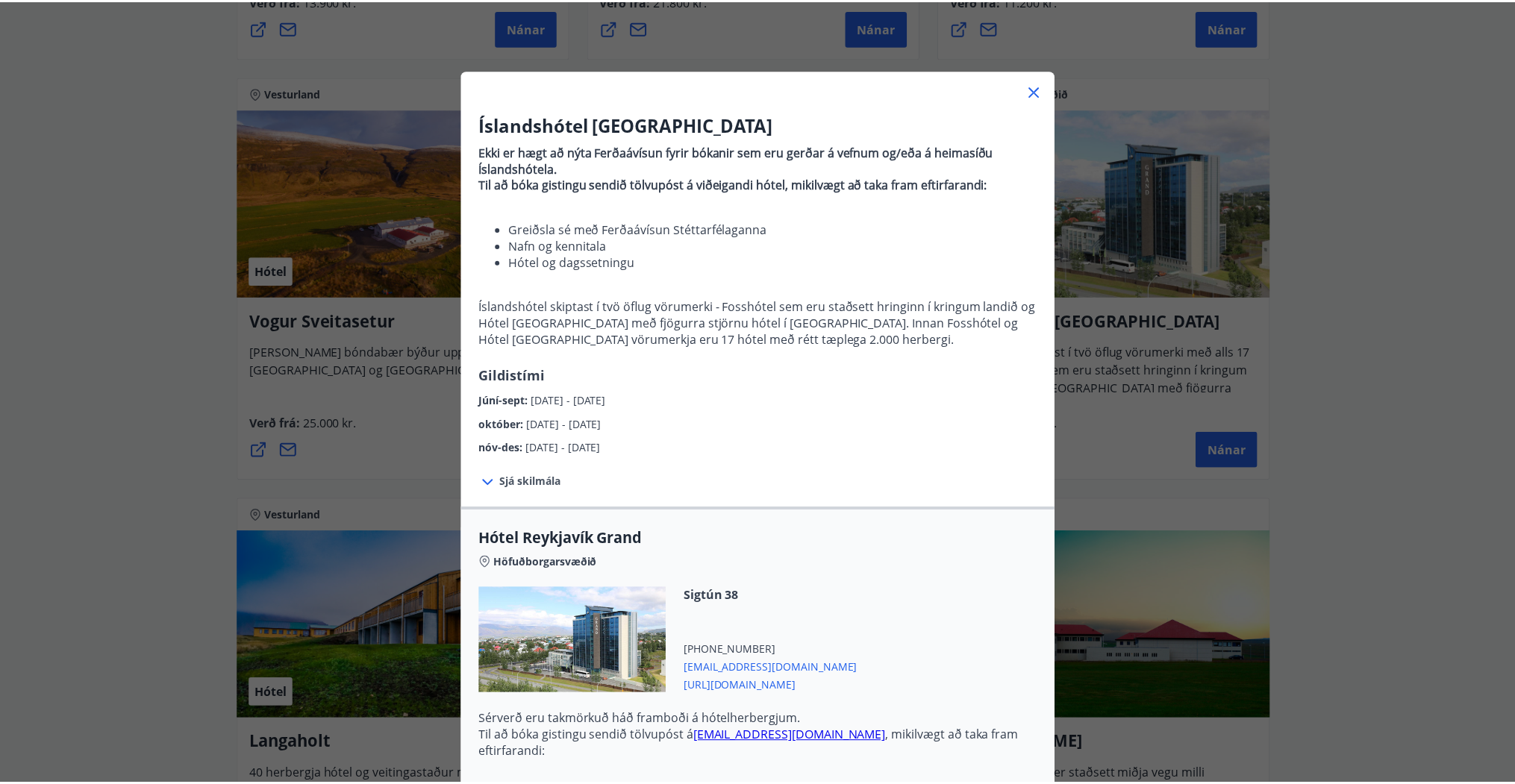
scroll to position [0, 0]
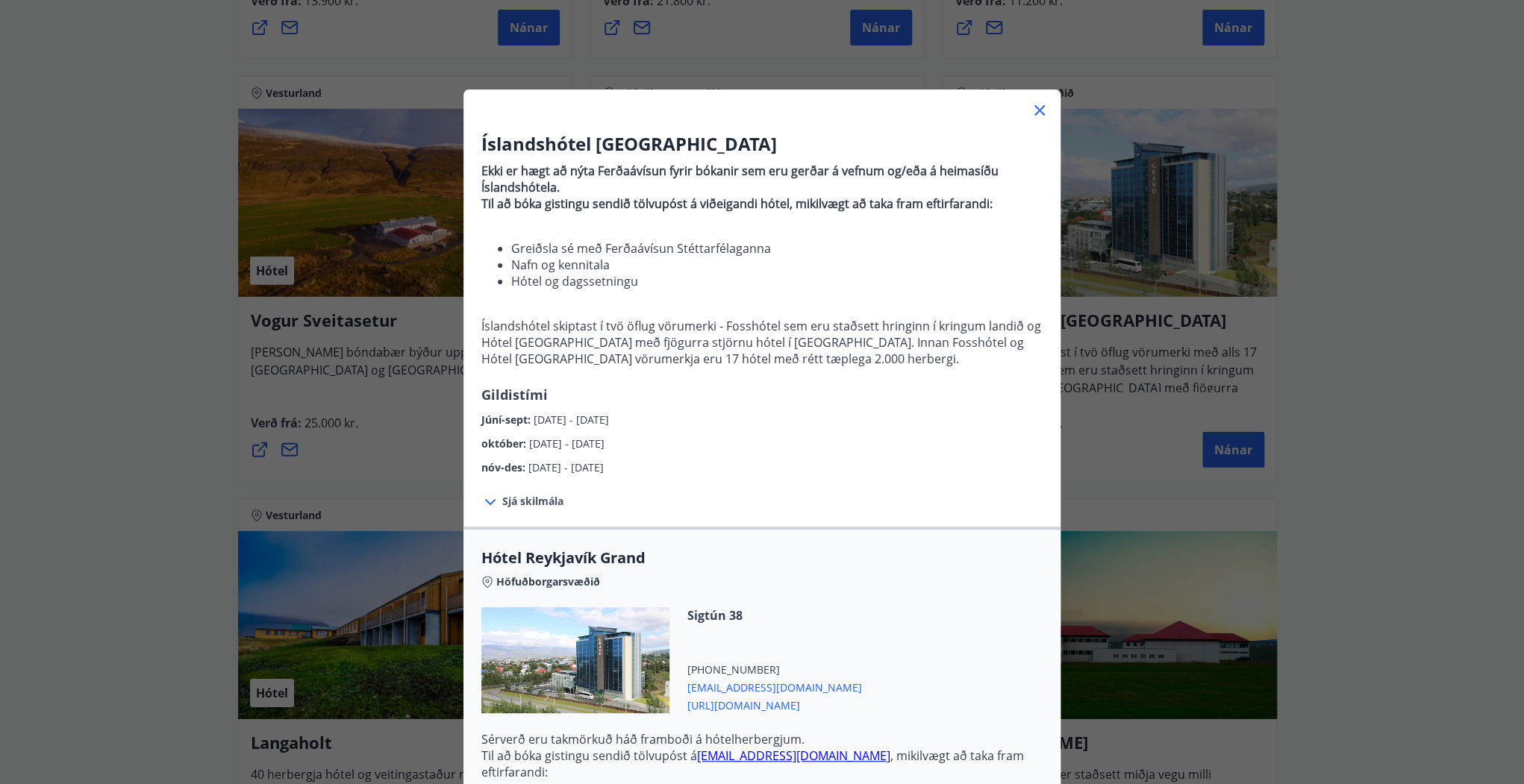
click at [1034, 108] on icon at bounding box center [1040, 111] width 18 height 18
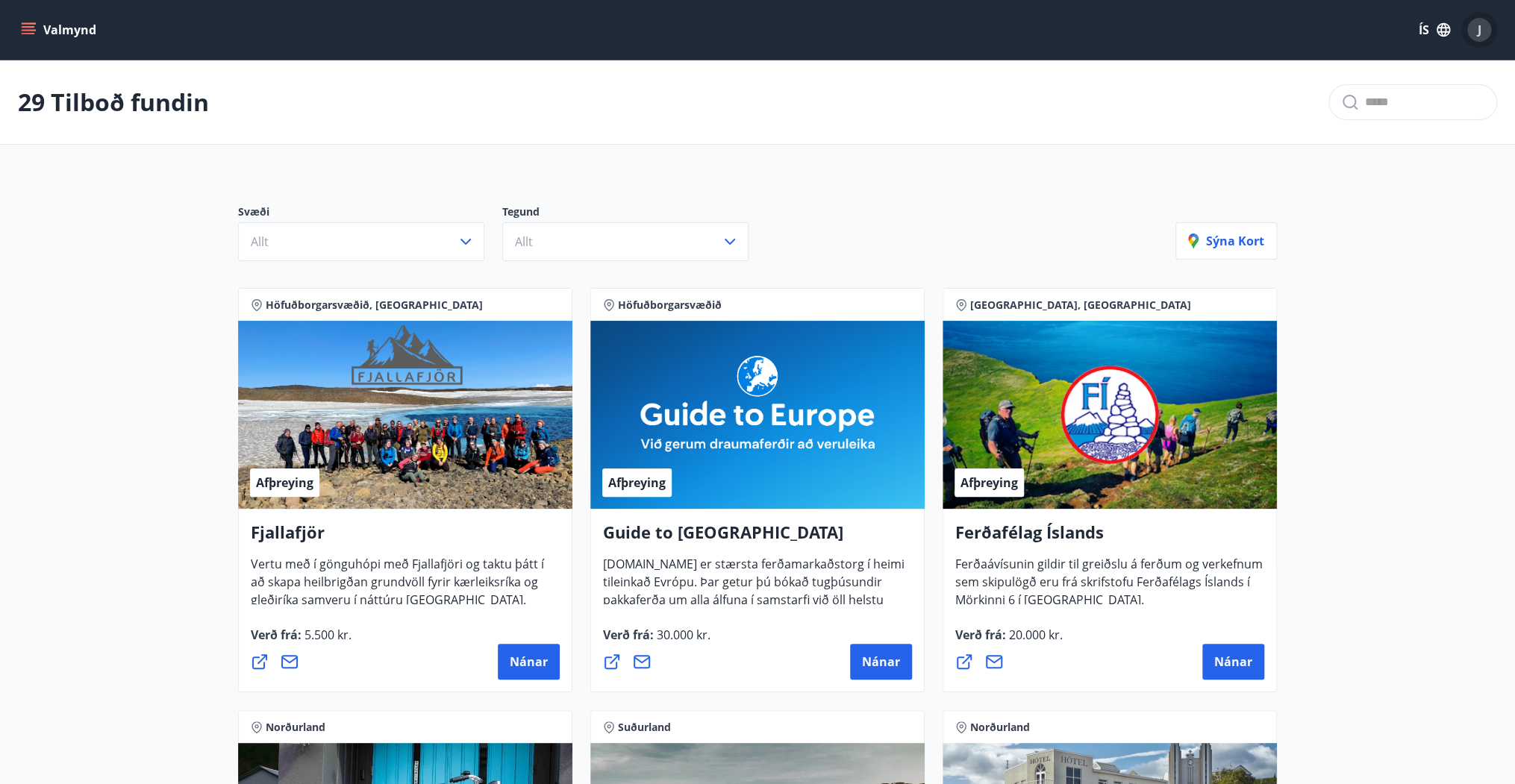
click at [1475, 23] on div "J" at bounding box center [1478, 29] width 24 height 24
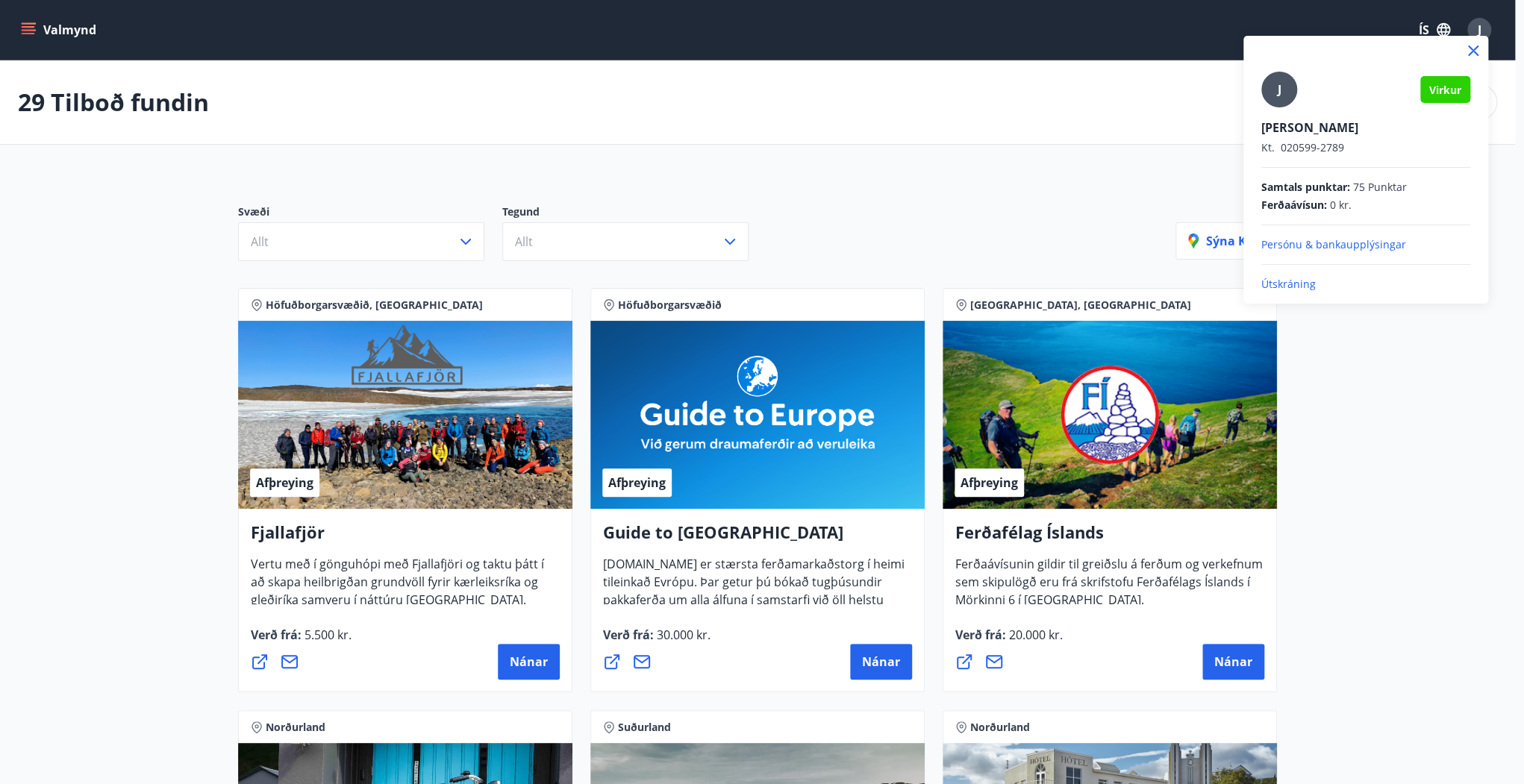
click at [1302, 280] on p "Útskráning" at bounding box center [1366, 284] width 209 height 15
